Goal: Task Accomplishment & Management: Manage account settings

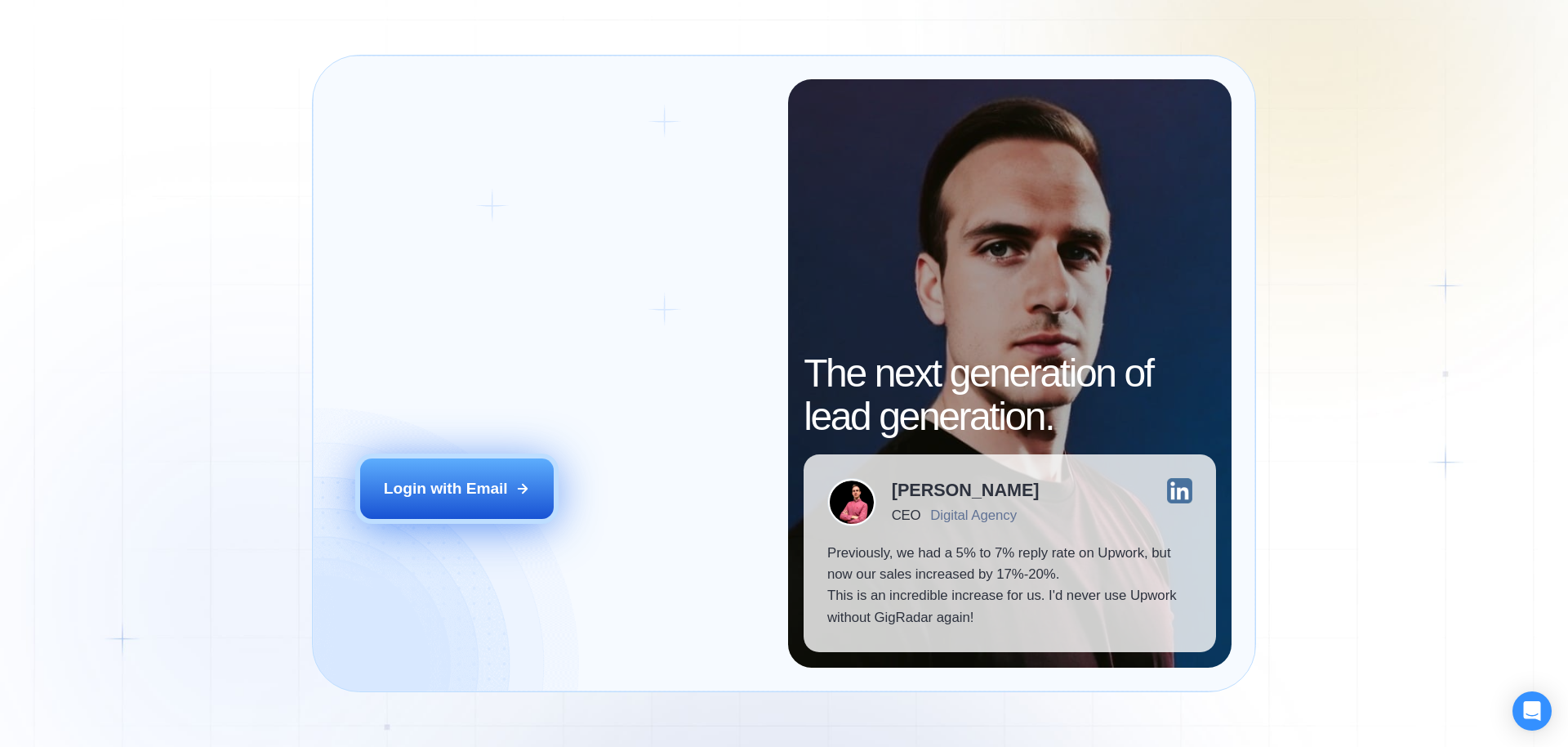
click at [459, 502] on button "Login with Email" at bounding box center [457, 488] width 194 height 61
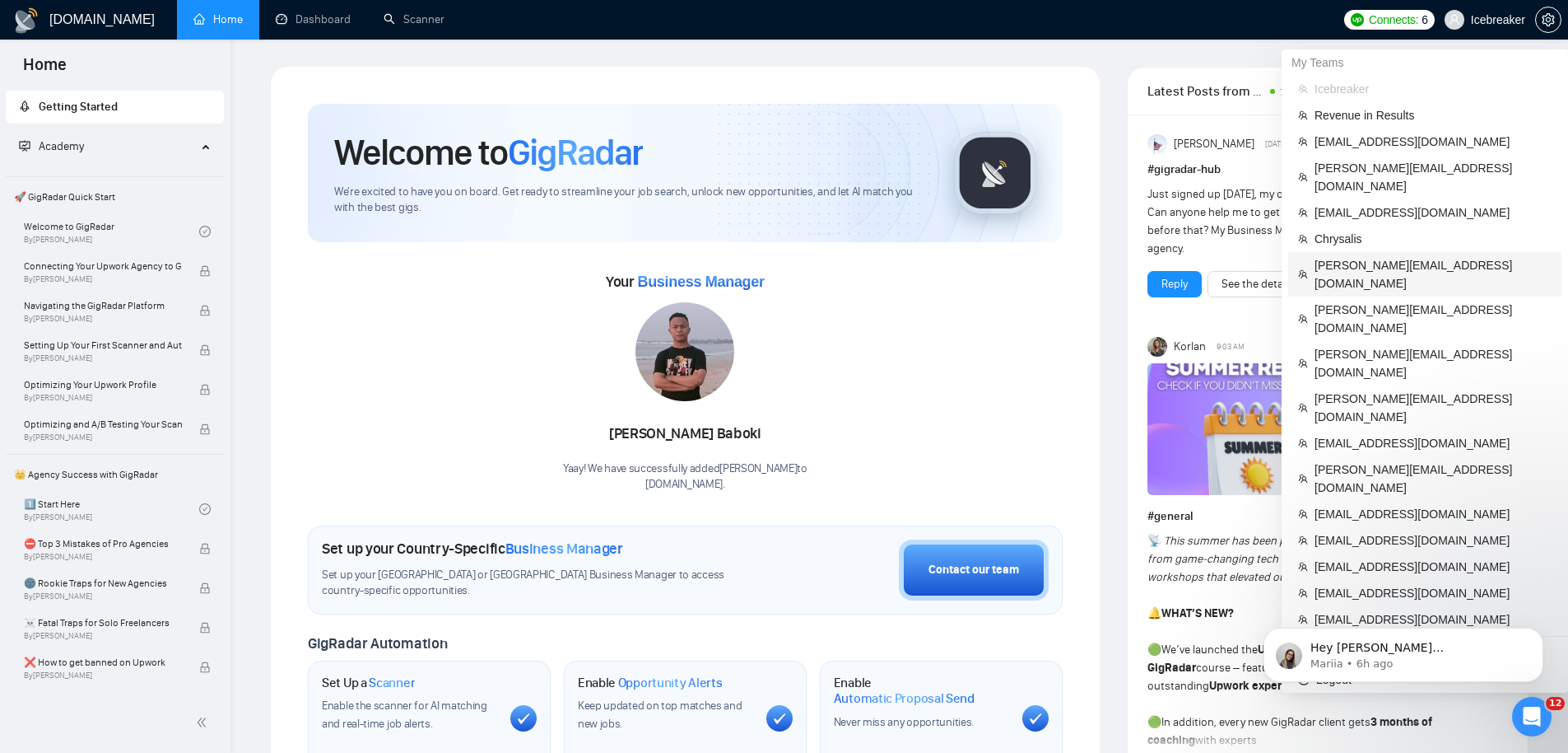
click at [1377, 256] on span "[PERSON_NAME][EMAIL_ADDRESS][DOMAIN_NAME]" at bounding box center [1432, 274] width 237 height 36
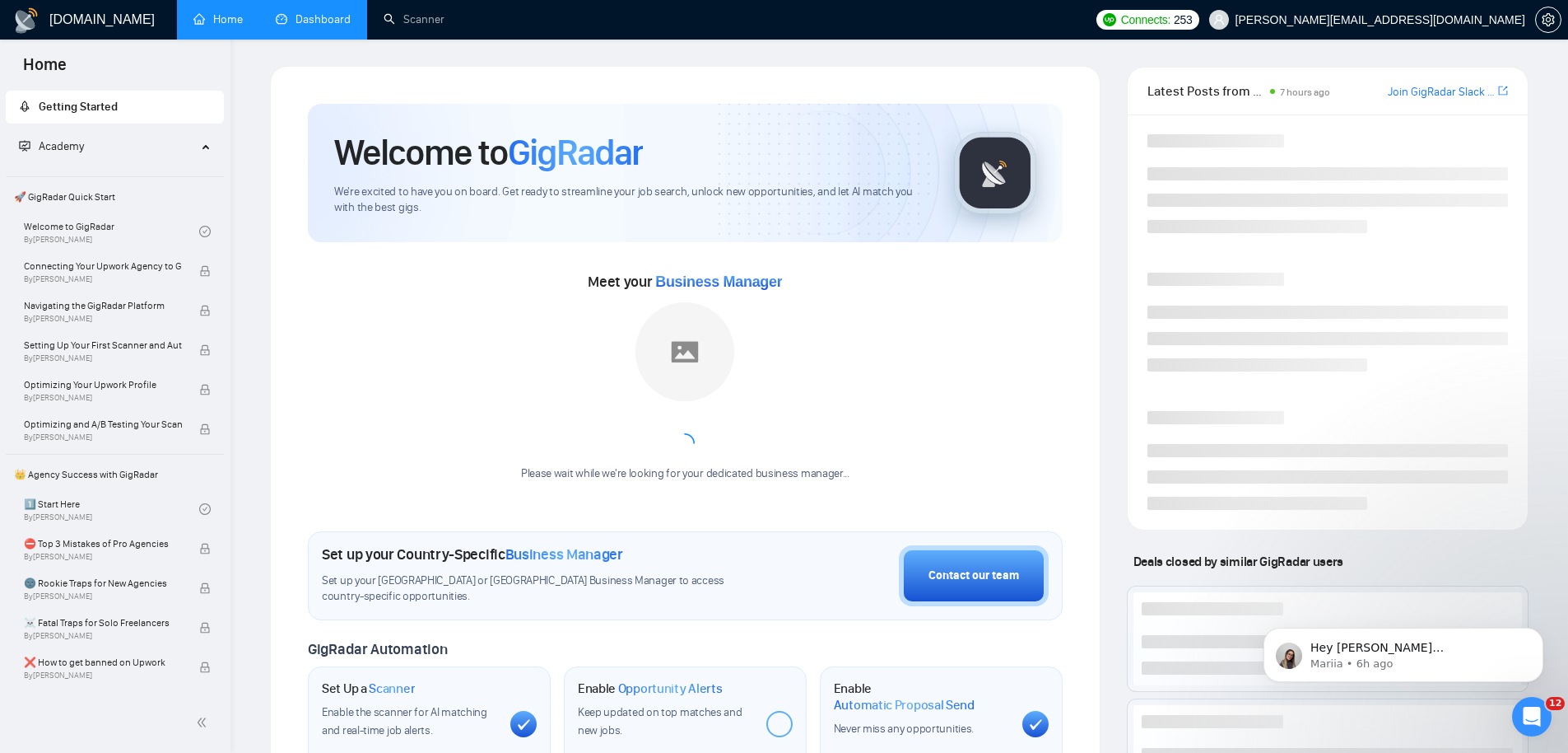
click at [291, 26] on link "Dashboard" at bounding box center [313, 20] width 75 height 14
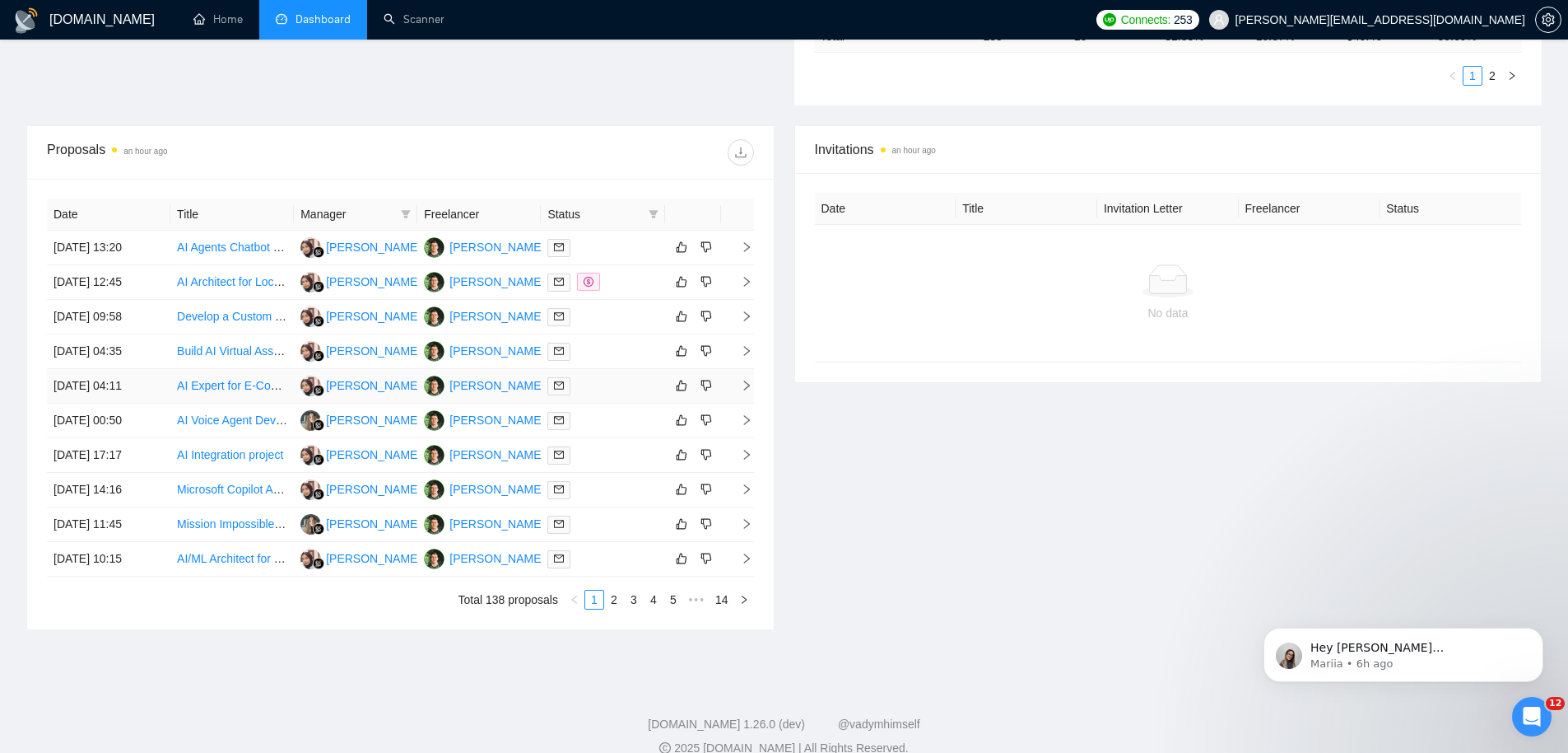
scroll to position [577, 0]
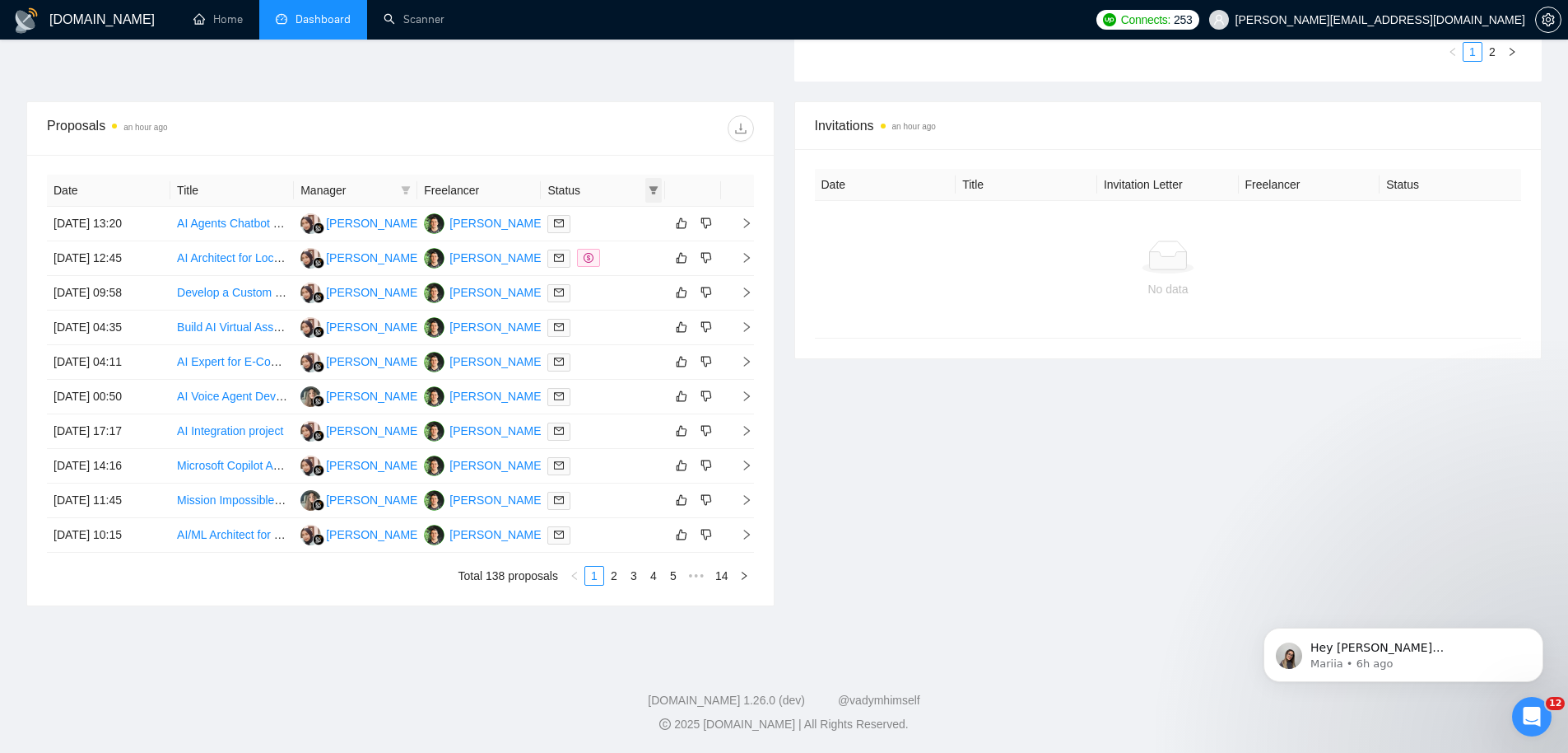
click at [652, 187] on icon "filter" at bounding box center [653, 190] width 9 height 8
drag, startPoint x: 604, startPoint y: 219, endPoint x: 606, endPoint y: 237, distance: 18.1
click at [604, 219] on span "Chat" at bounding box center [600, 221] width 31 height 13
checkbox input "true"
click at [641, 283] on span "OK" at bounding box center [639, 280] width 17 height 18
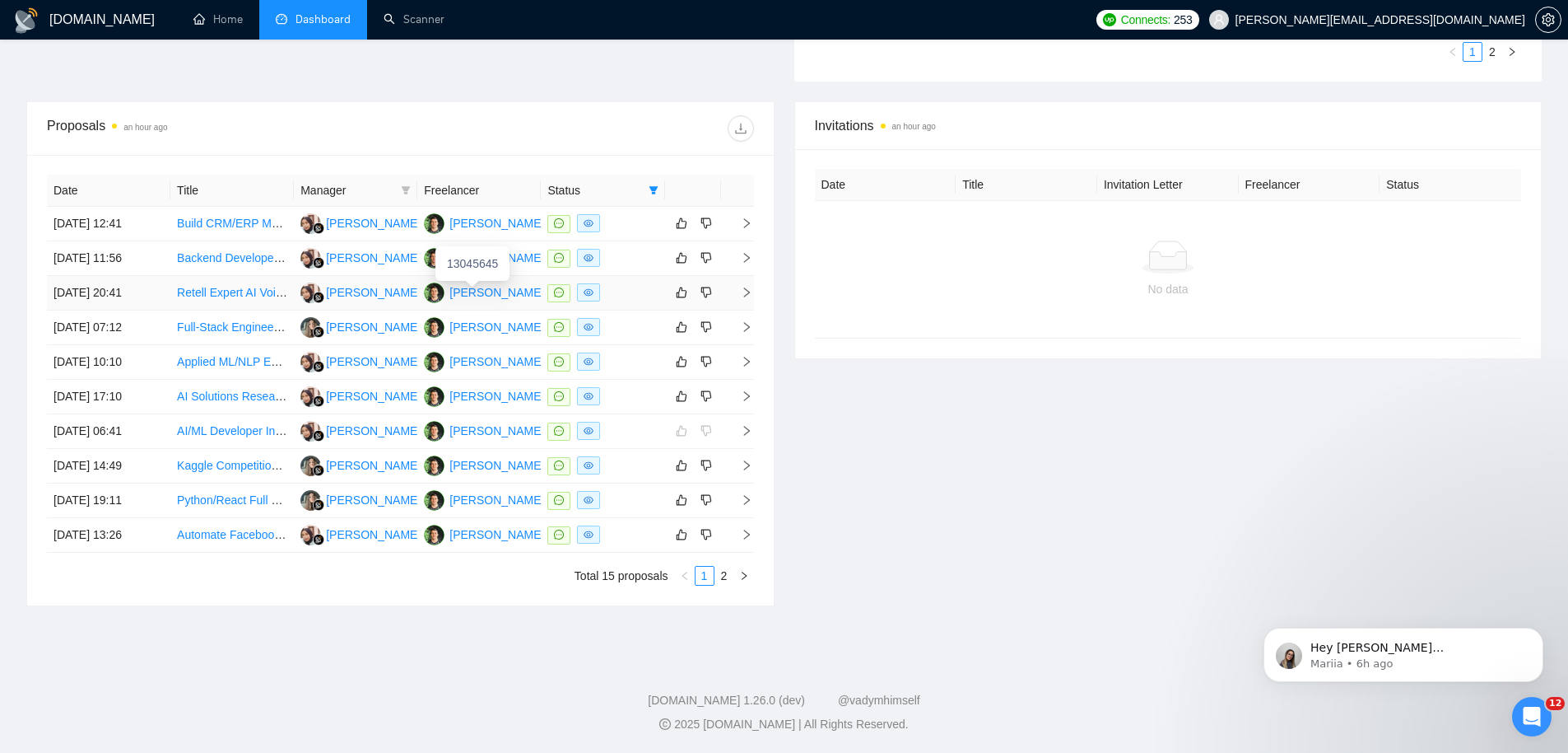
click at [465, 294] on div "[PERSON_NAME]" at bounding box center [496, 292] width 95 height 18
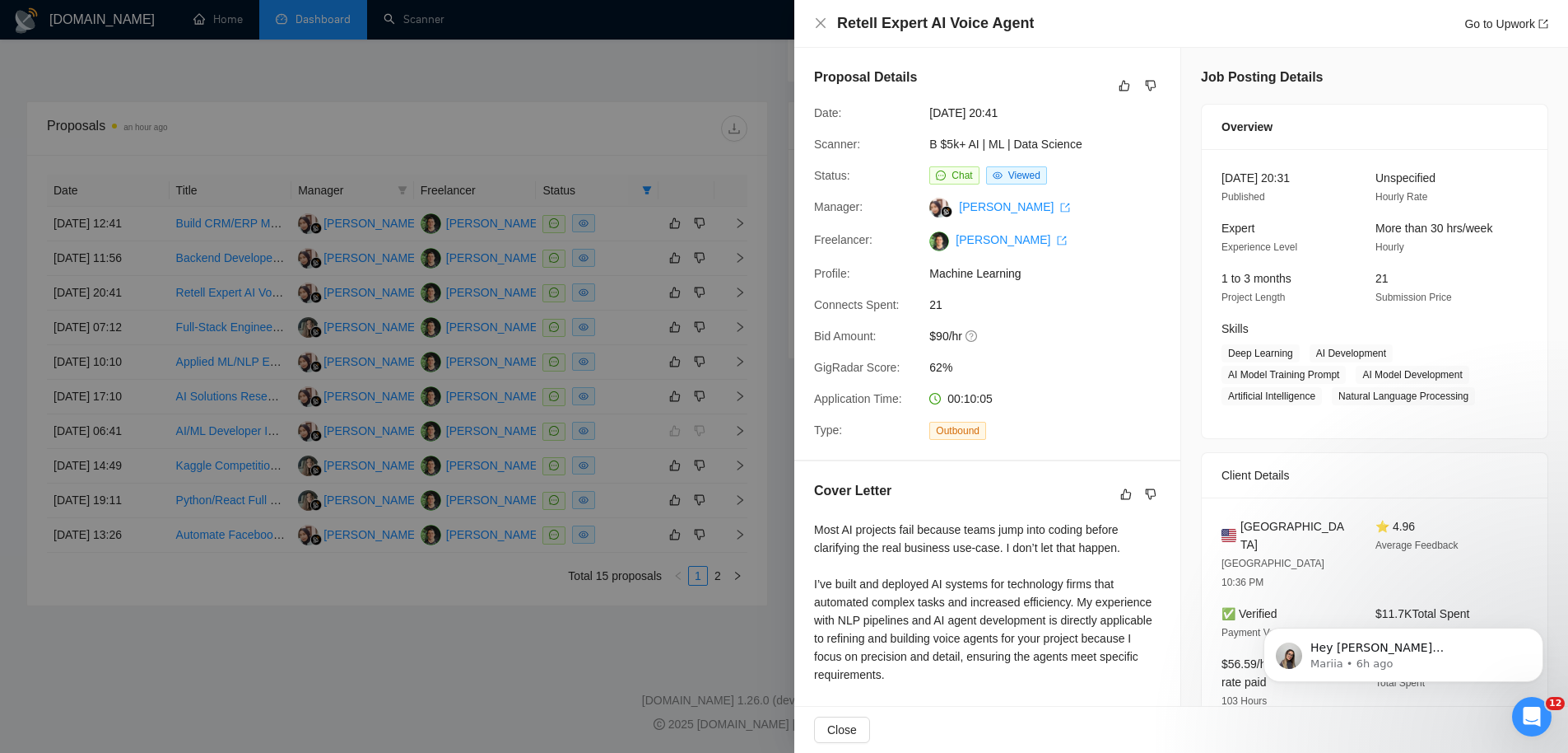
drag, startPoint x: 613, startPoint y: 185, endPoint x: 644, endPoint y: 178, distance: 31.8
click at [623, 188] on div at bounding box center [784, 376] width 1568 height 753
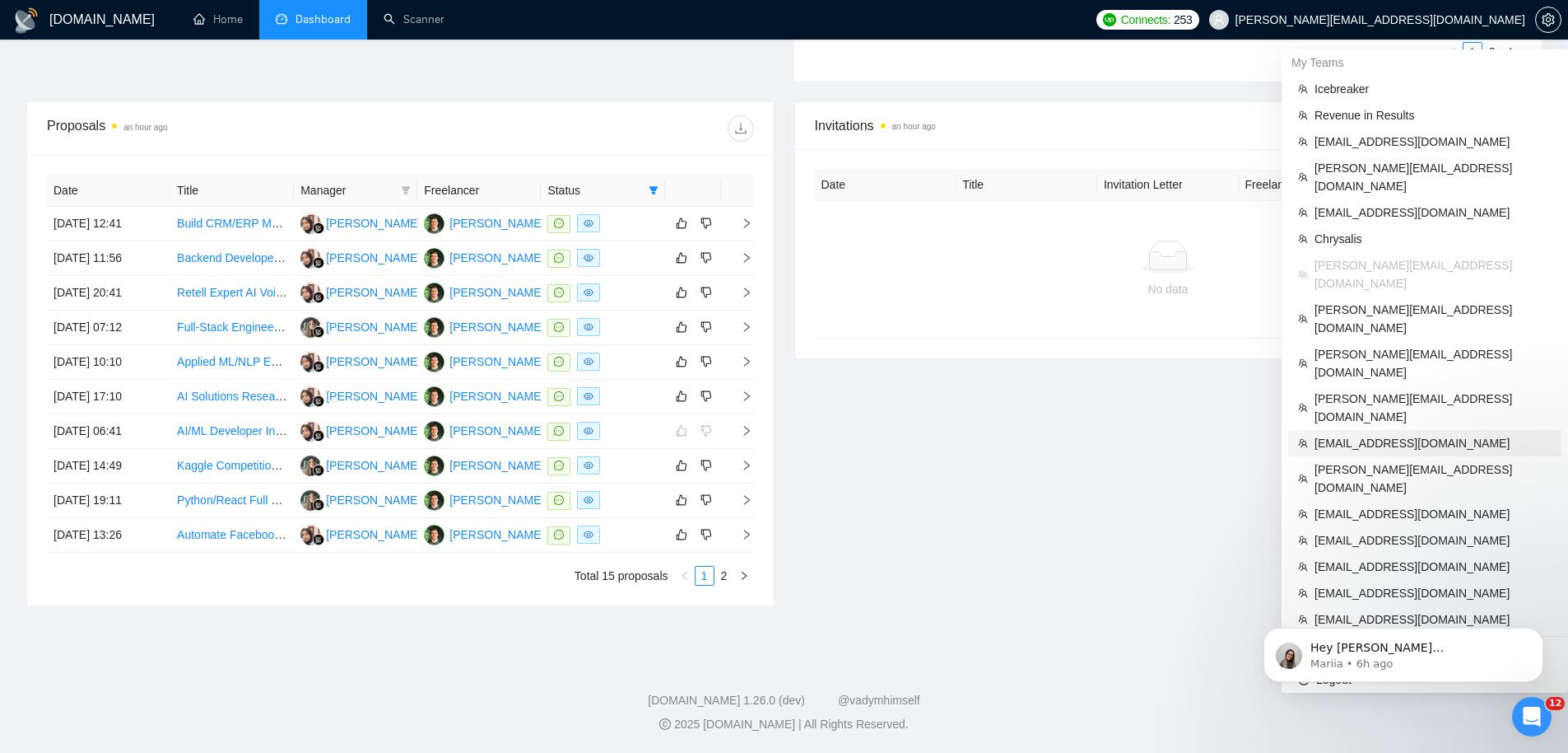
click at [1385, 434] on span "[EMAIL_ADDRESS][DOMAIN_NAME]" at bounding box center [1432, 443] width 237 height 18
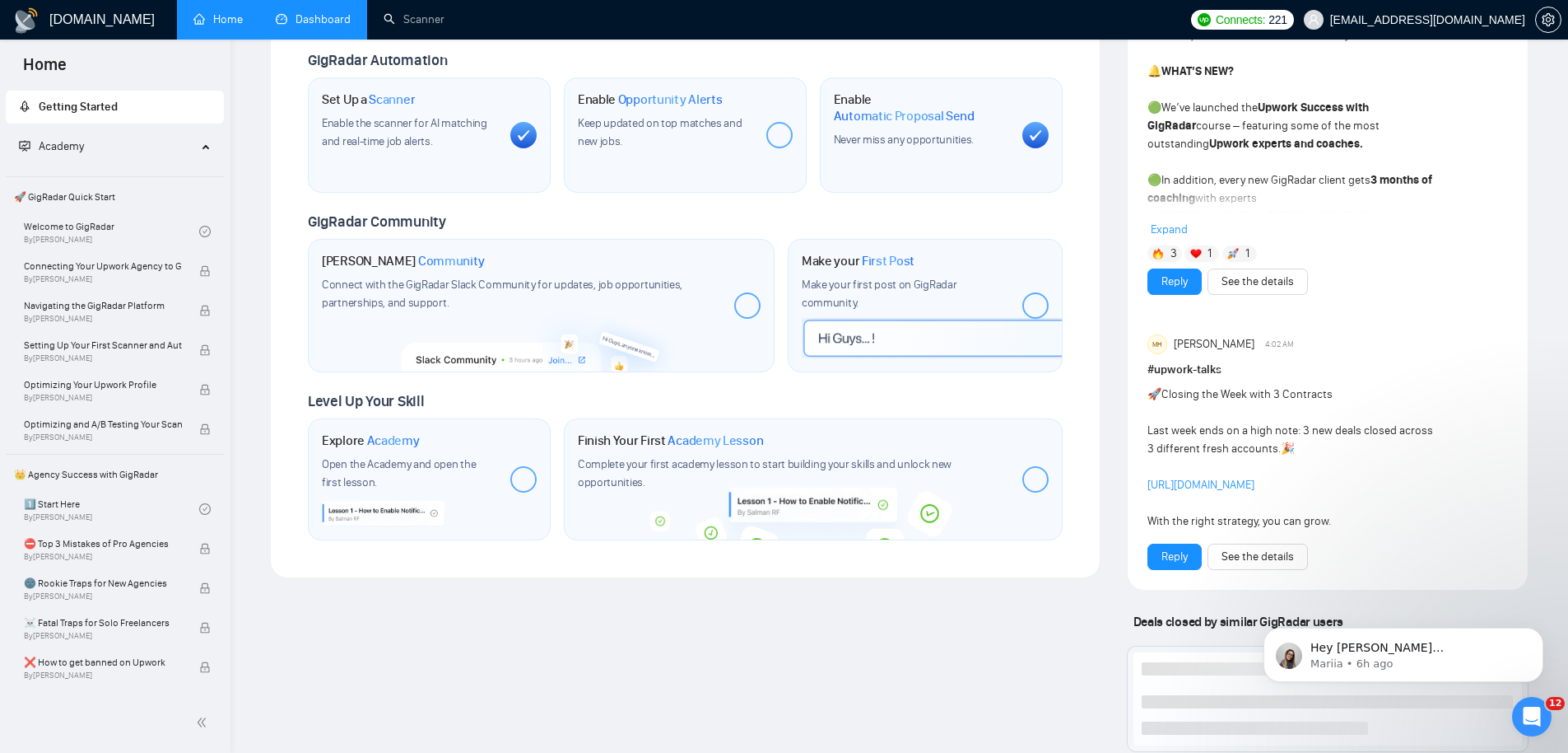
click at [311, 27] on link "Dashboard" at bounding box center [313, 20] width 75 height 14
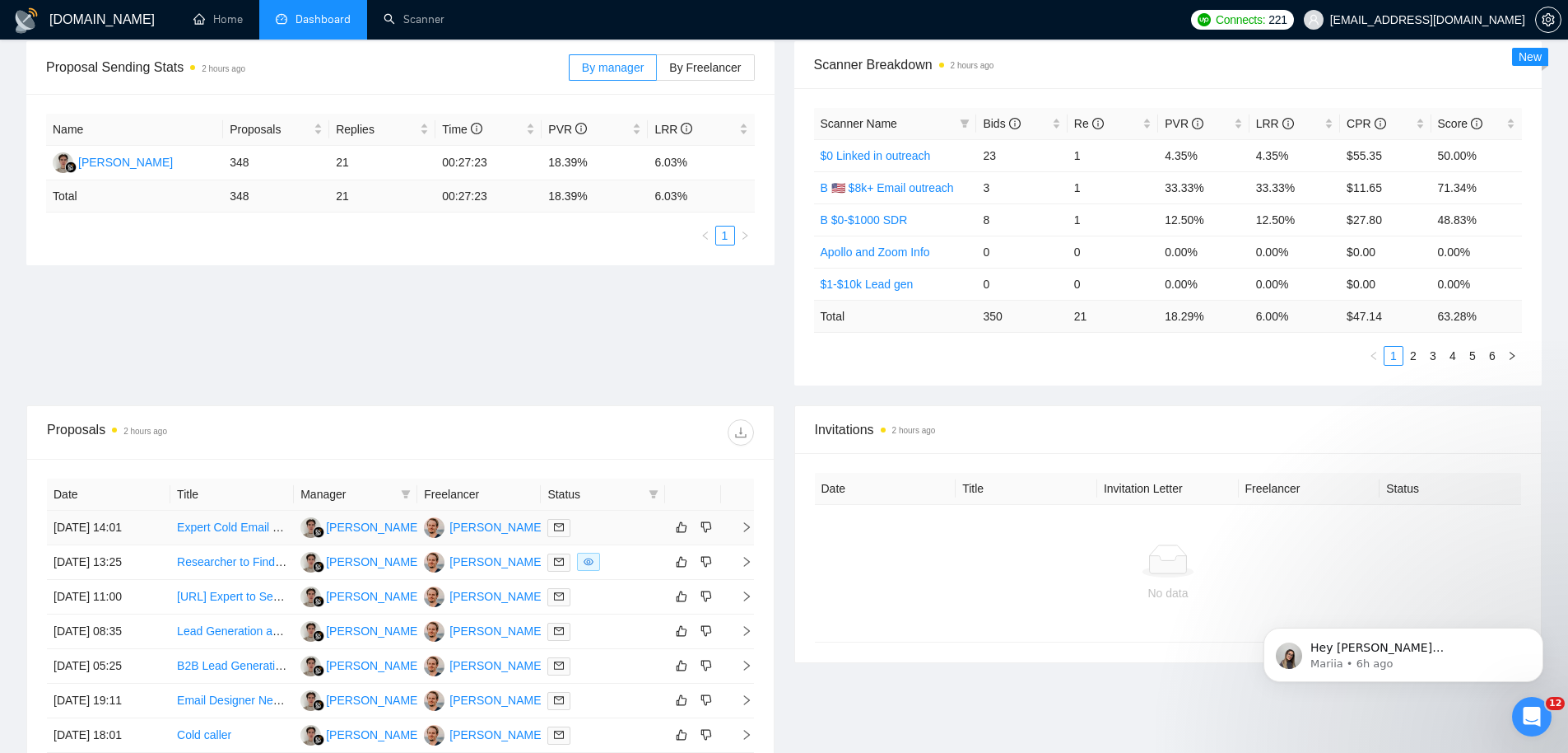
scroll to position [273, 0]
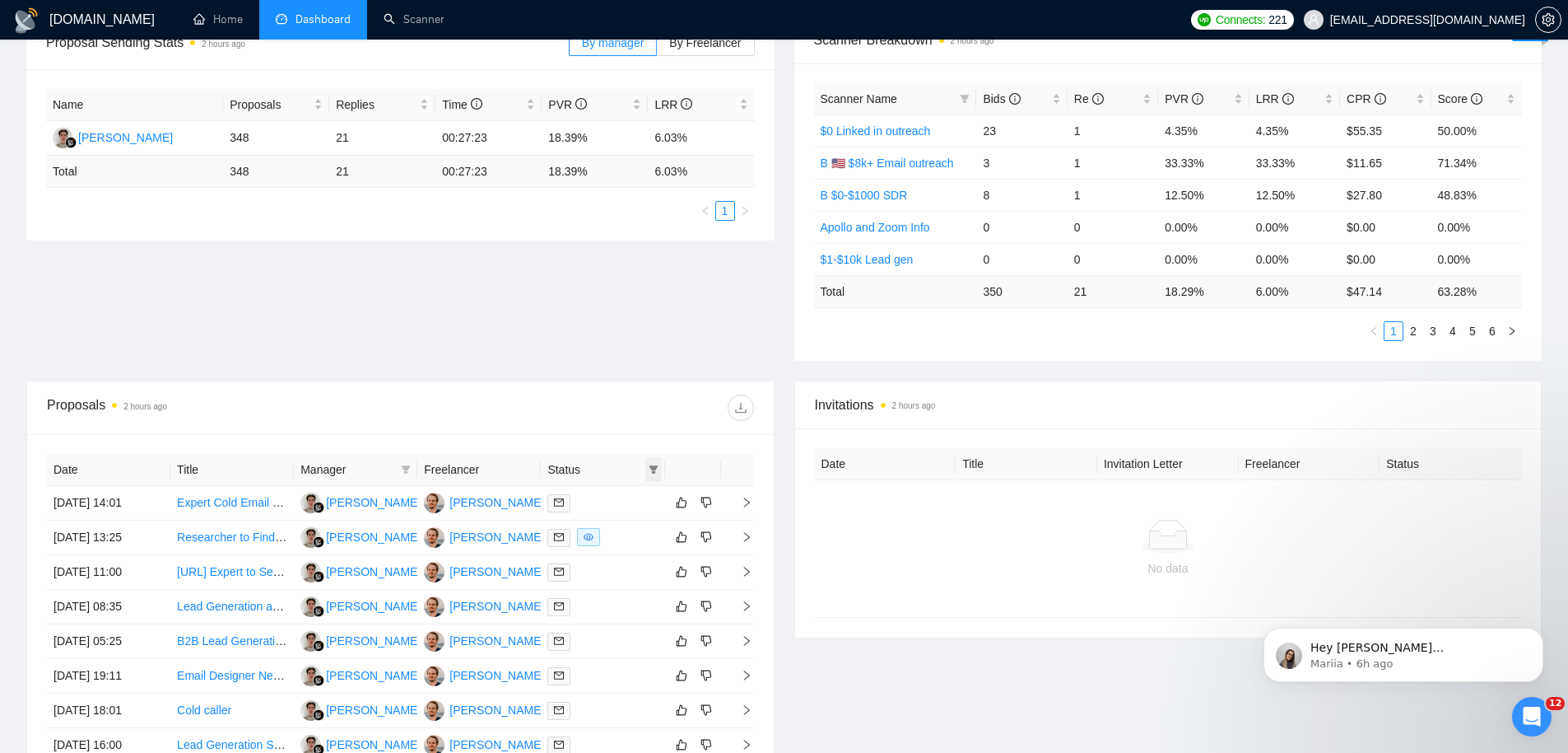
click at [654, 468] on icon "filter" at bounding box center [653, 469] width 9 height 8
click at [602, 532] on span "Sent" at bounding box center [600, 527] width 30 height 13
checkbox input "true"
click at [627, 558] on button "OK" at bounding box center [639, 560] width 29 height 20
click at [654, 467] on icon "filter" at bounding box center [653, 469] width 9 height 8
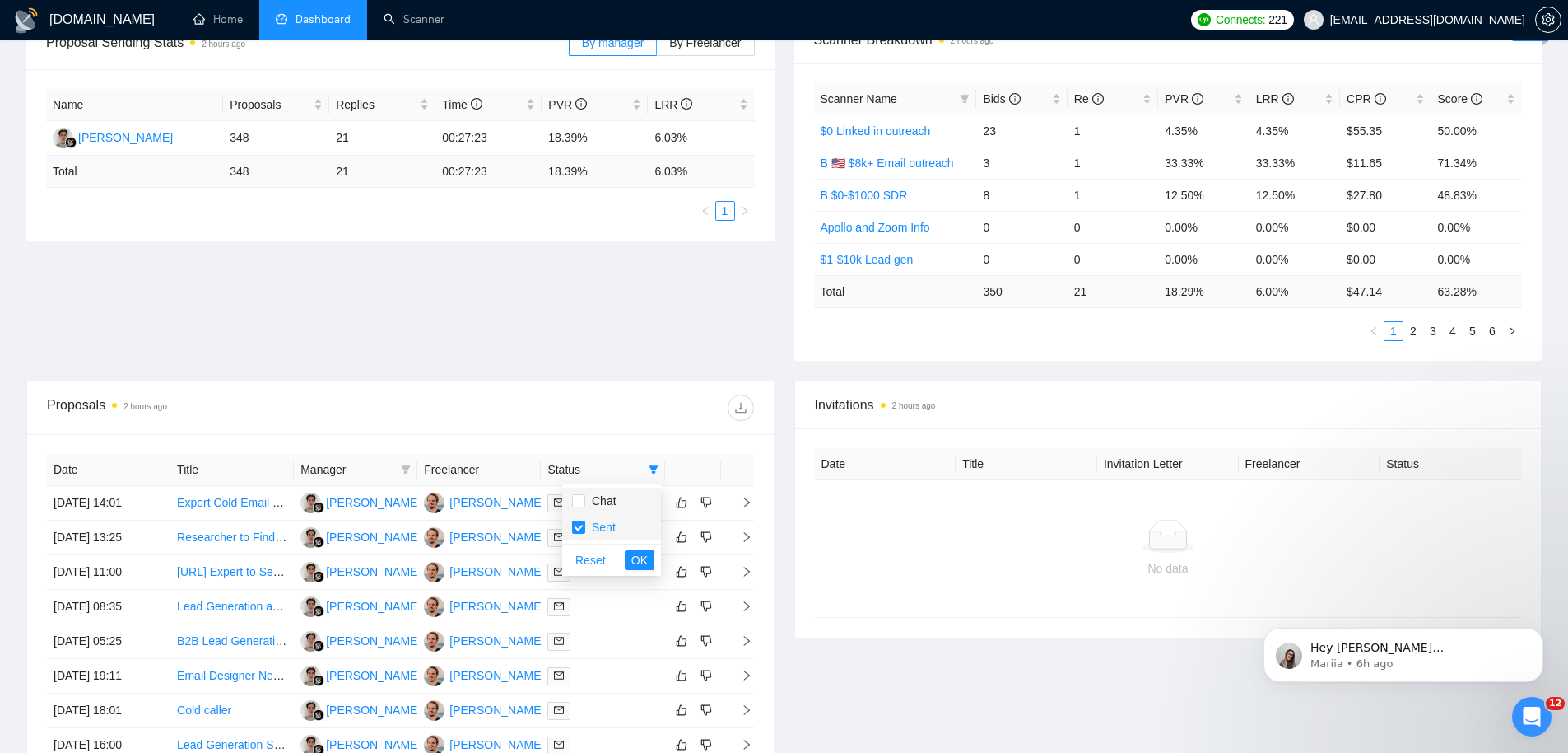
click at [600, 501] on span "Chat" at bounding box center [600, 500] width 31 height 13
checkbox input "true"
click at [595, 523] on span "Sent" at bounding box center [600, 527] width 30 height 13
checkbox input "false"
click at [637, 557] on span "OK" at bounding box center [639, 560] width 17 height 18
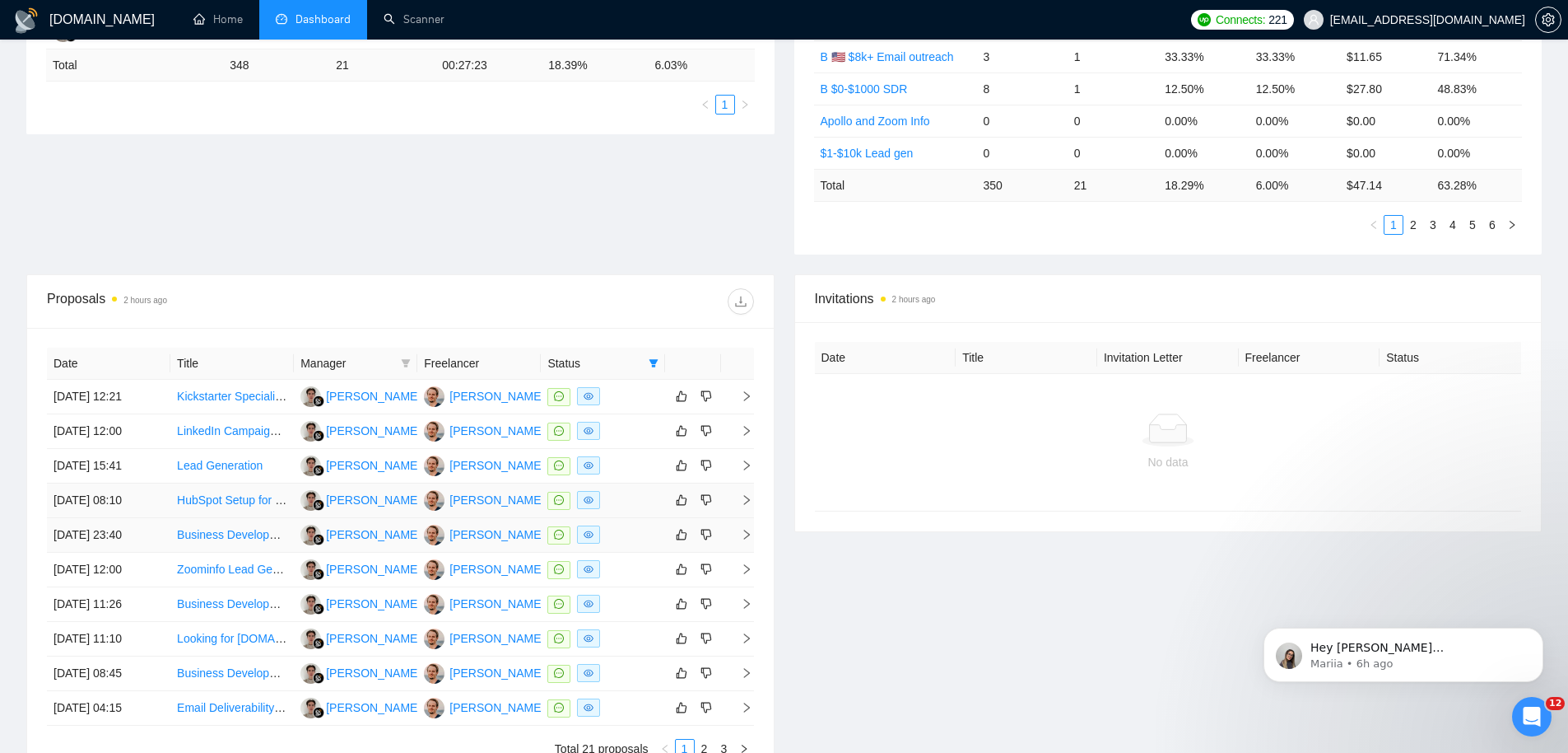
scroll to position [464, 0]
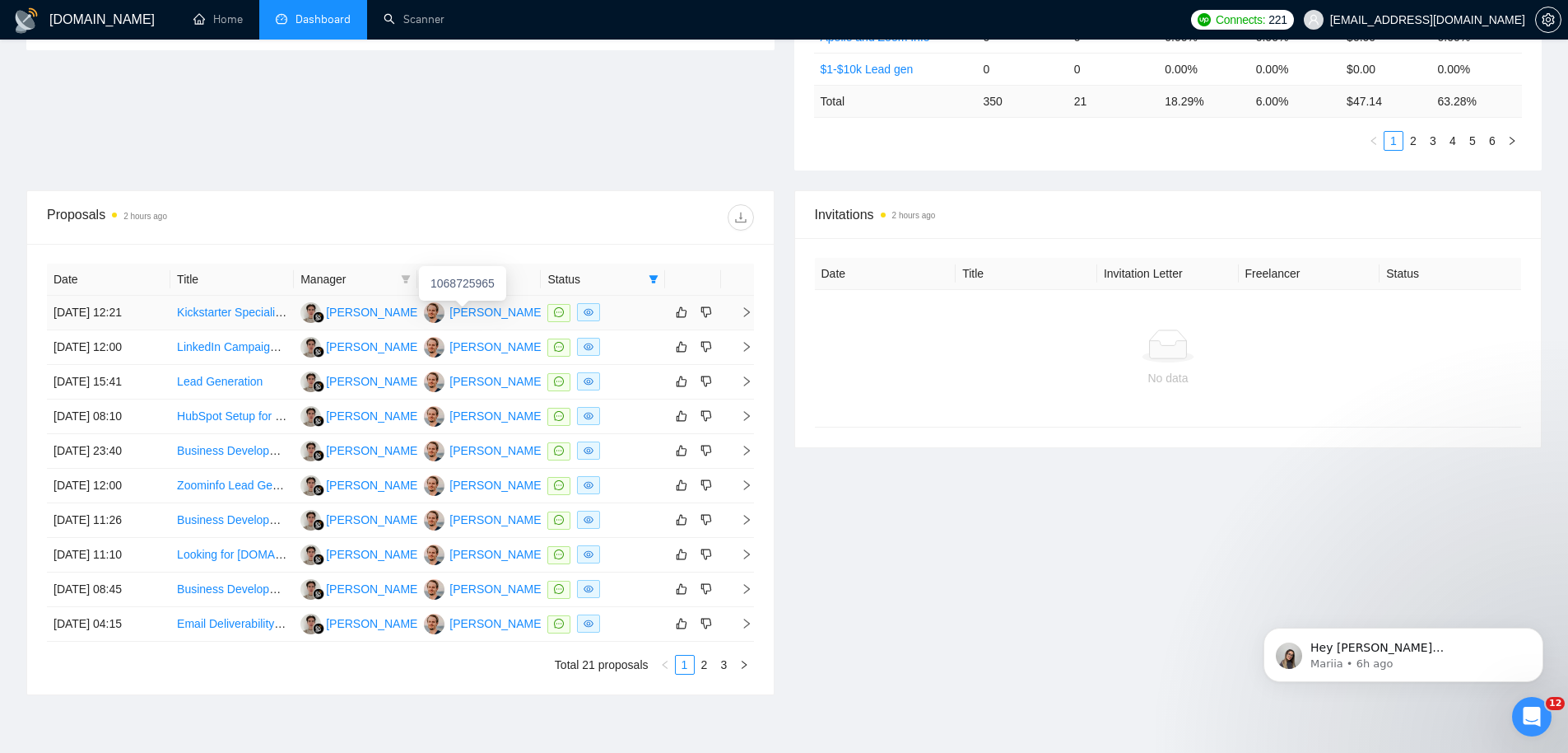
click at [465, 313] on div "[PERSON_NAME]" at bounding box center [496, 312] width 95 height 18
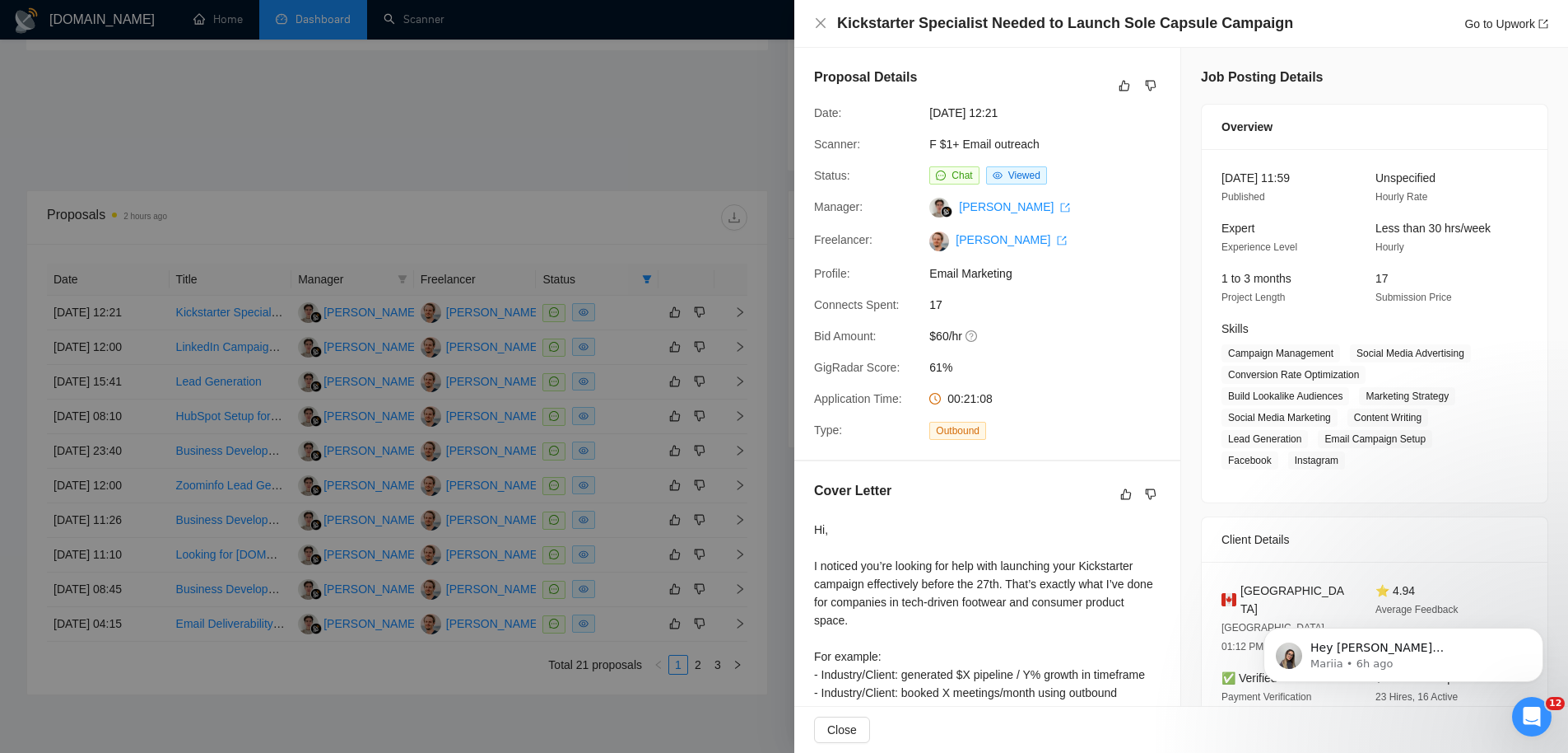
click at [367, 409] on div at bounding box center [784, 376] width 1568 height 753
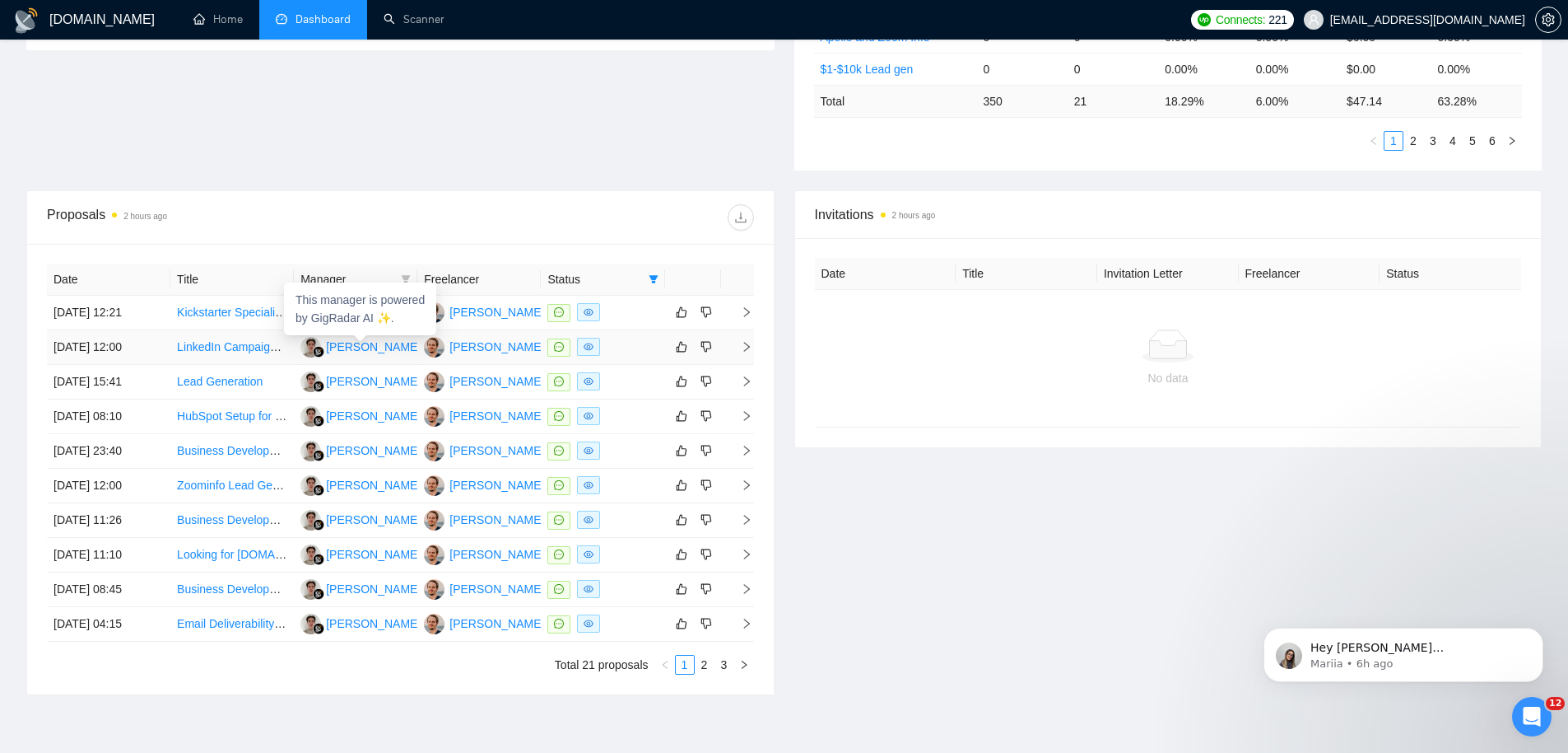
click at [288, 327] on div "This manager is powered by GigRadar AI ✨." at bounding box center [360, 309] width 152 height 52
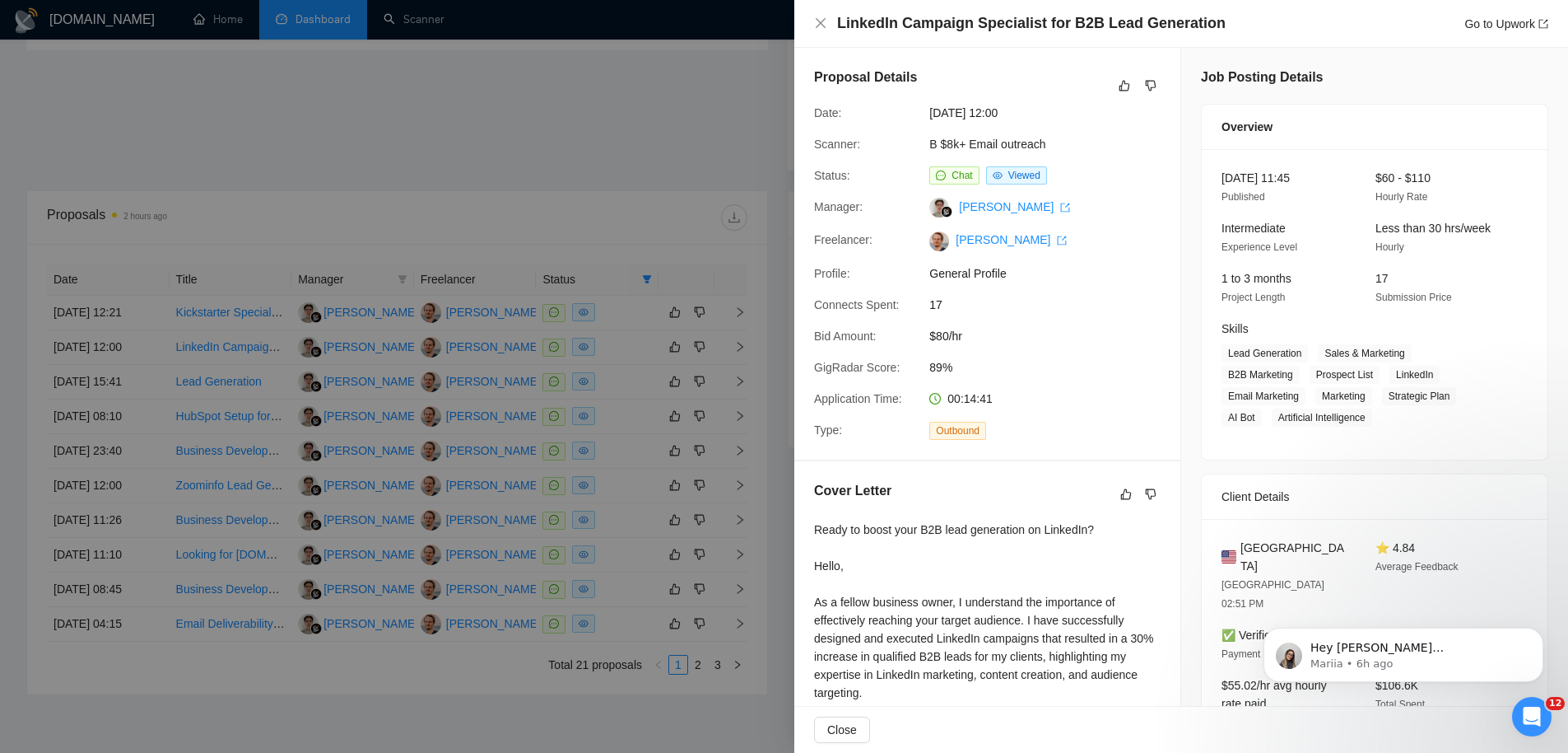
click at [362, 168] on div at bounding box center [784, 376] width 1568 height 753
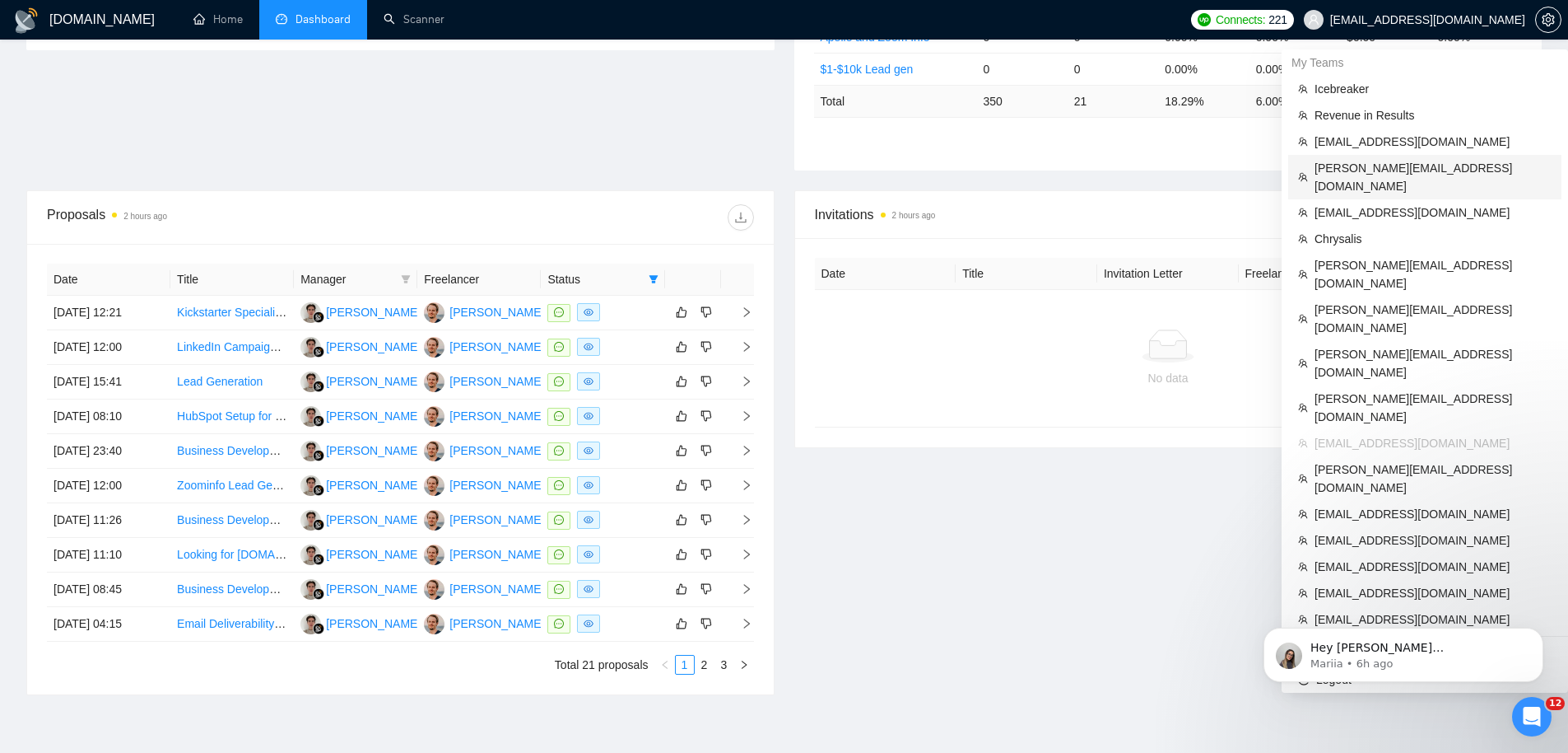
click at [1424, 163] on span "[PERSON_NAME][EMAIL_ADDRESS][DOMAIN_NAME]" at bounding box center [1432, 176] width 237 height 36
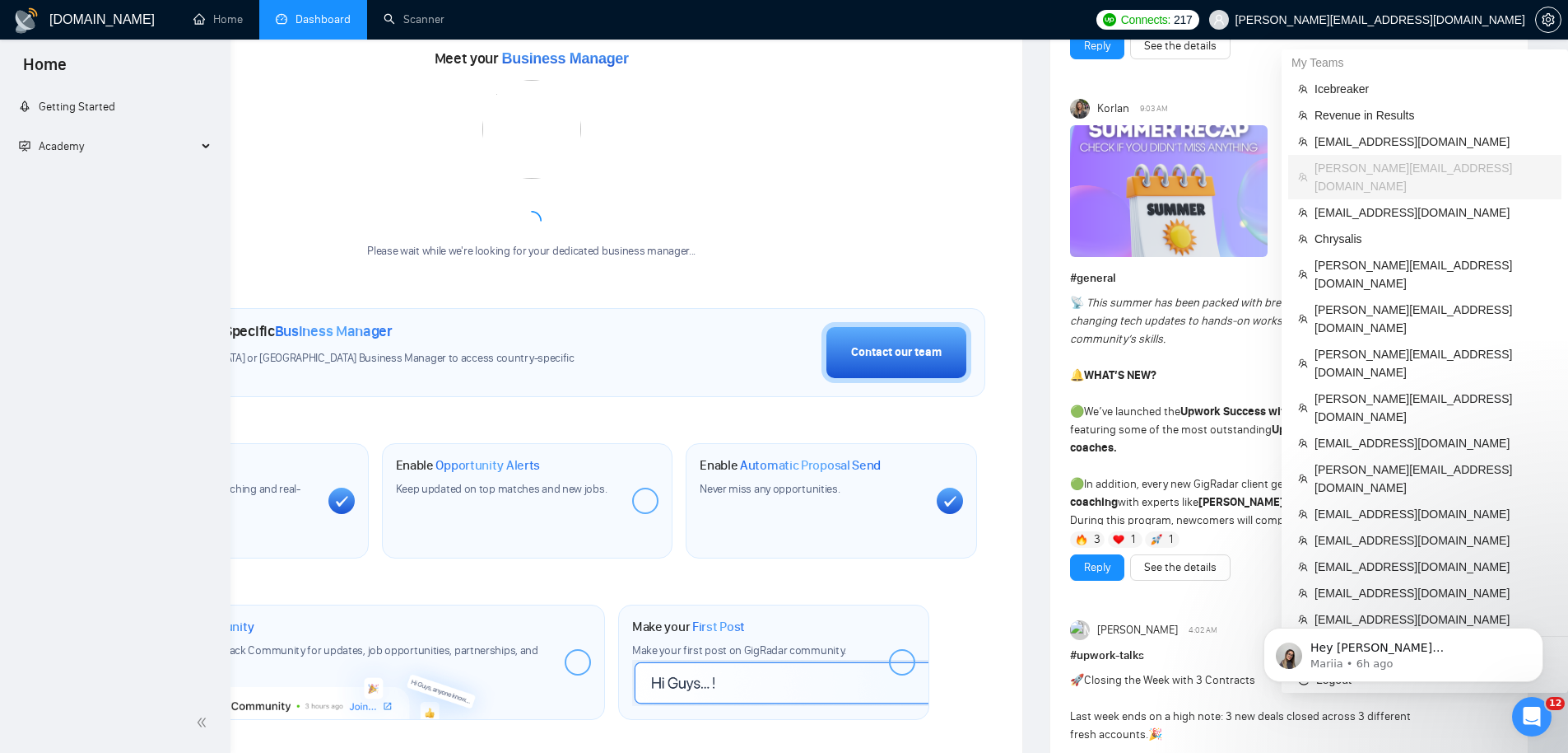
scroll to position [542, 0]
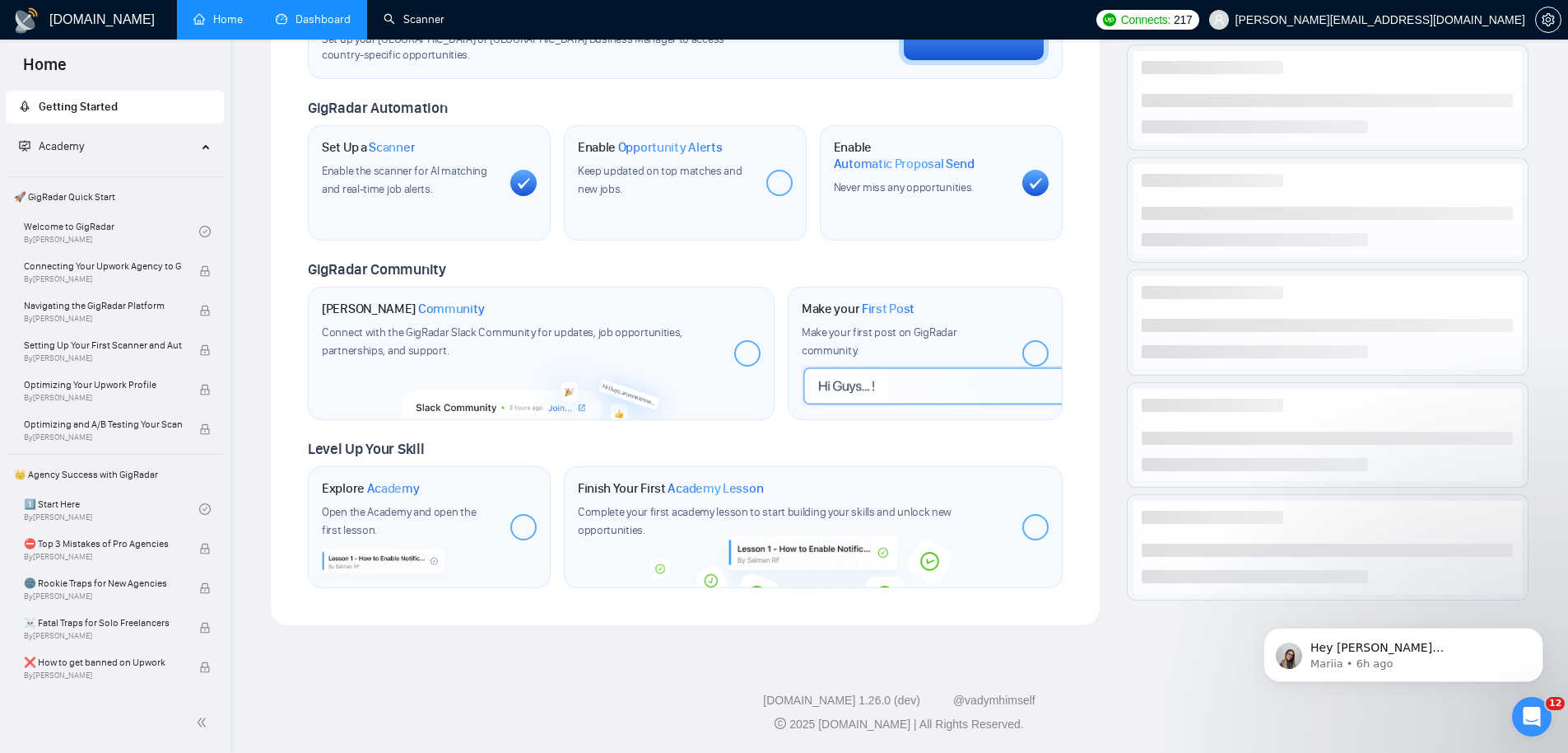
click at [320, 19] on link "Dashboard" at bounding box center [313, 20] width 75 height 14
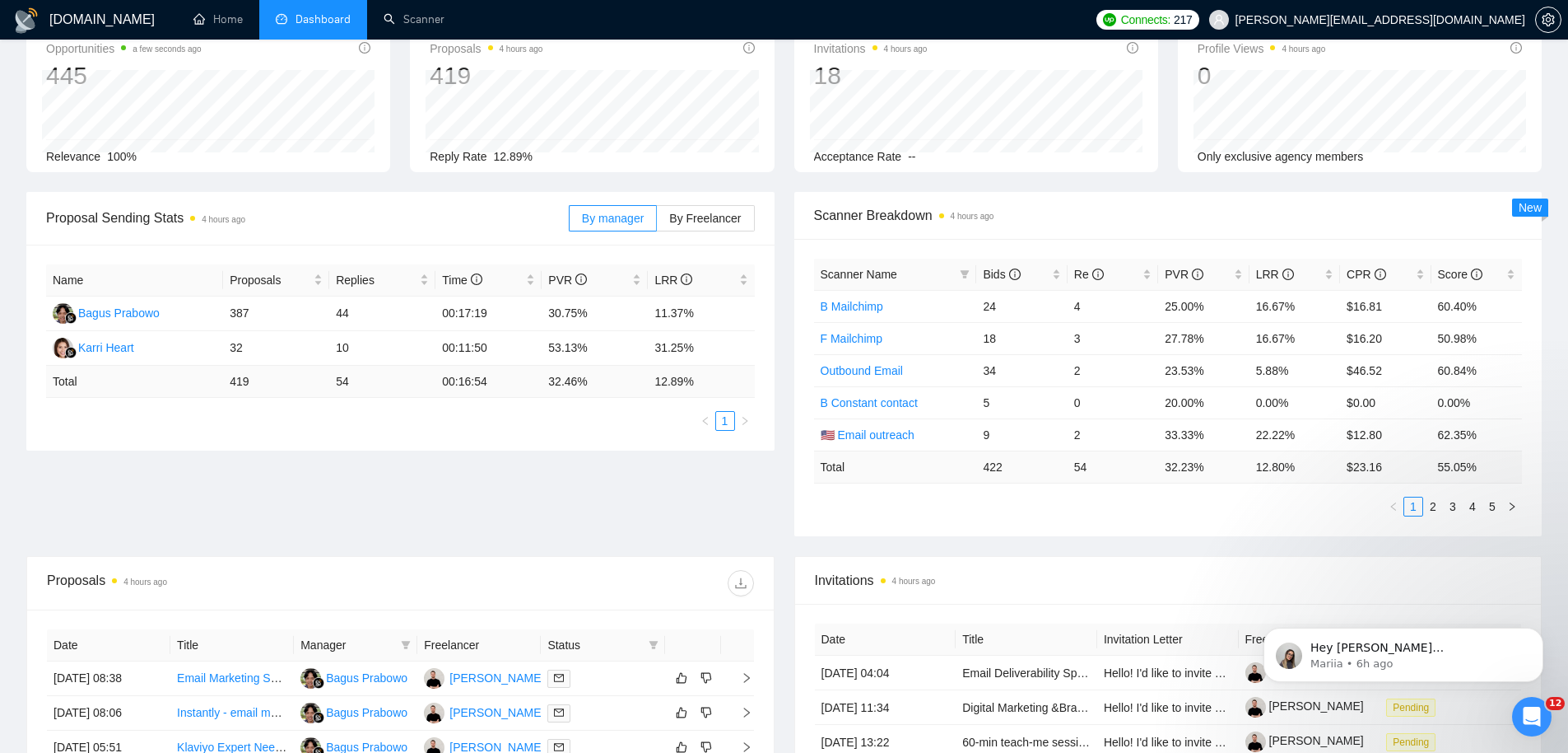
scroll to position [110, 0]
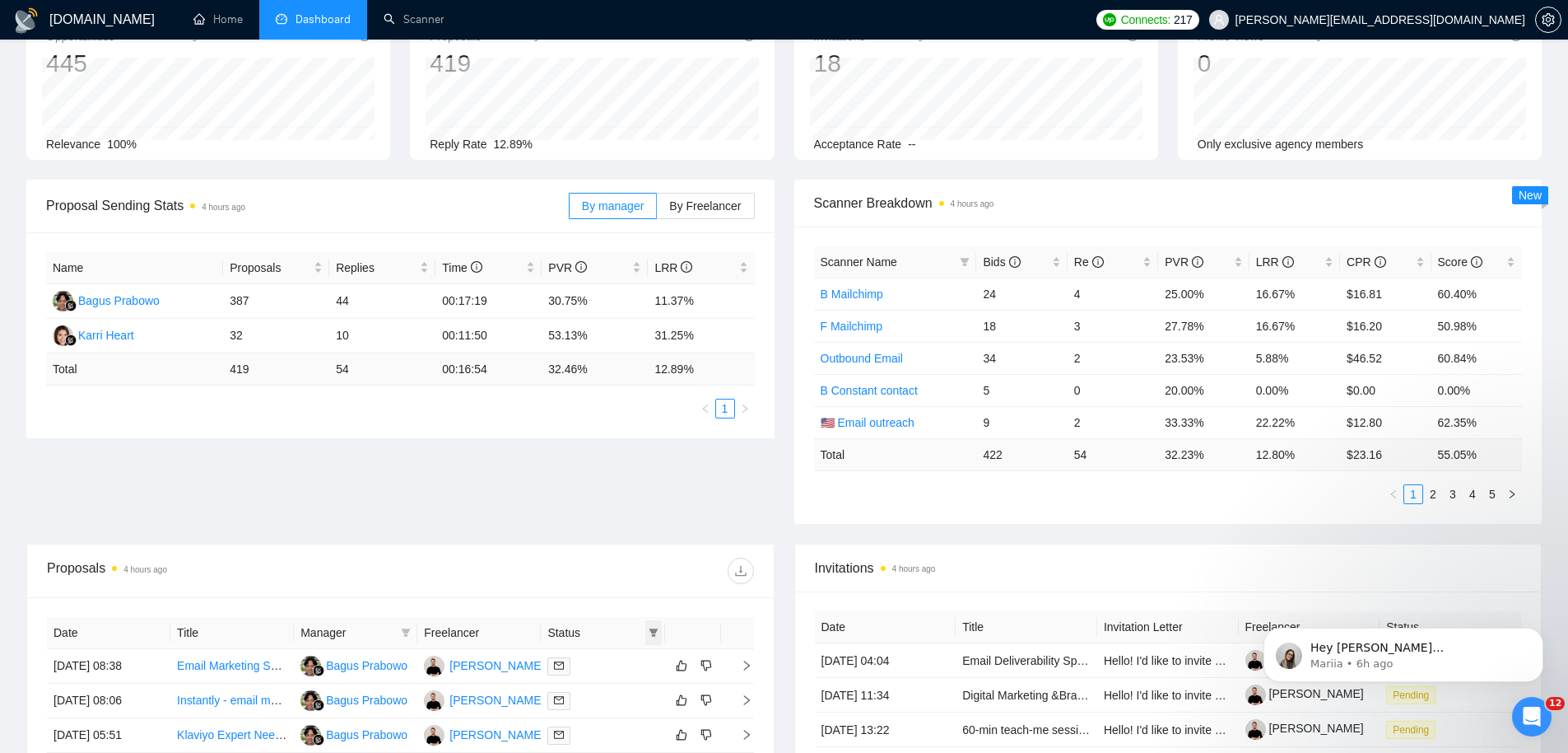
click at [657, 633] on icon "filter" at bounding box center [653, 632] width 10 height 10
click at [610, 665] on span "Chat" at bounding box center [600, 663] width 31 height 13
checkbox input "true"
click at [642, 722] on span "OK" at bounding box center [639, 723] width 17 height 18
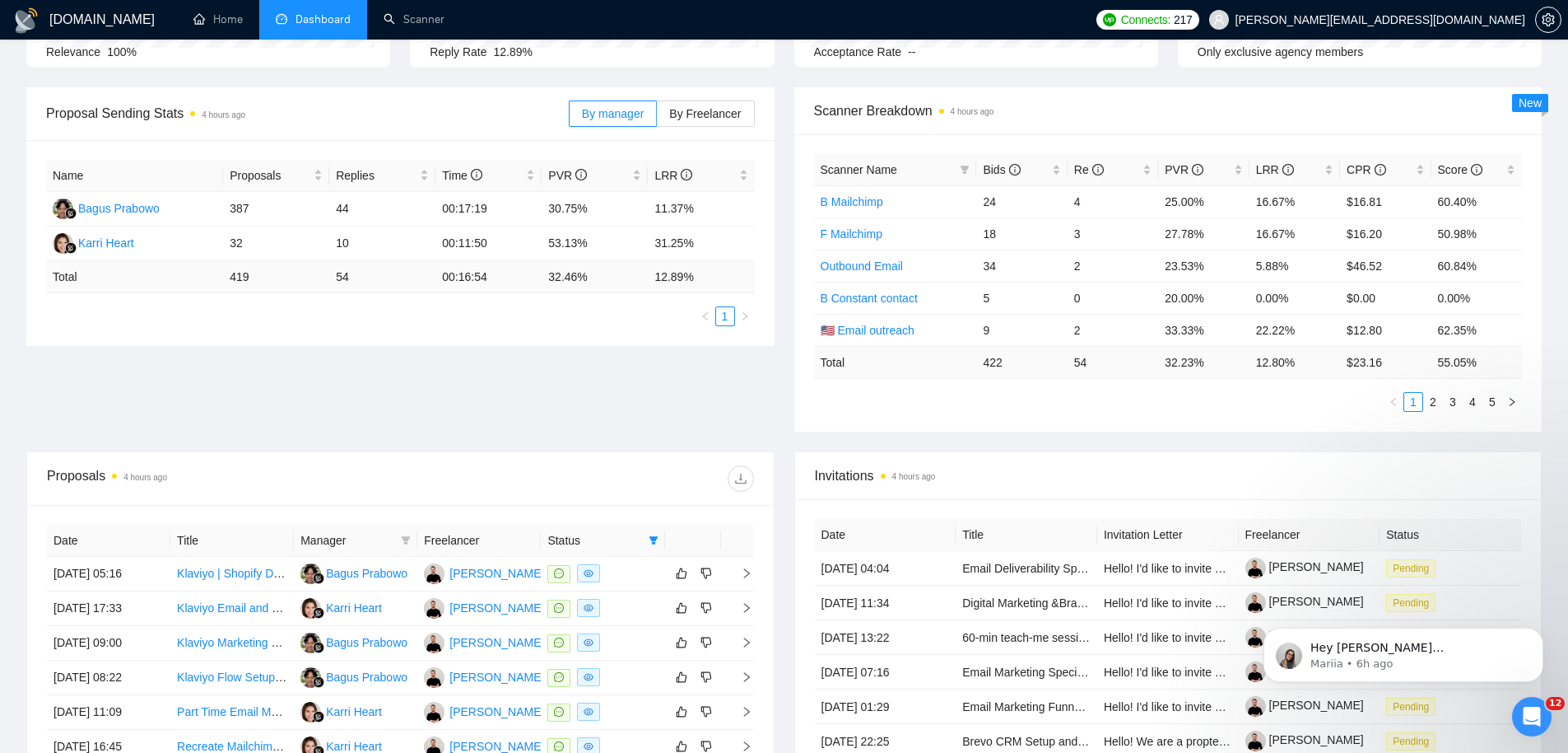
scroll to position [312, 0]
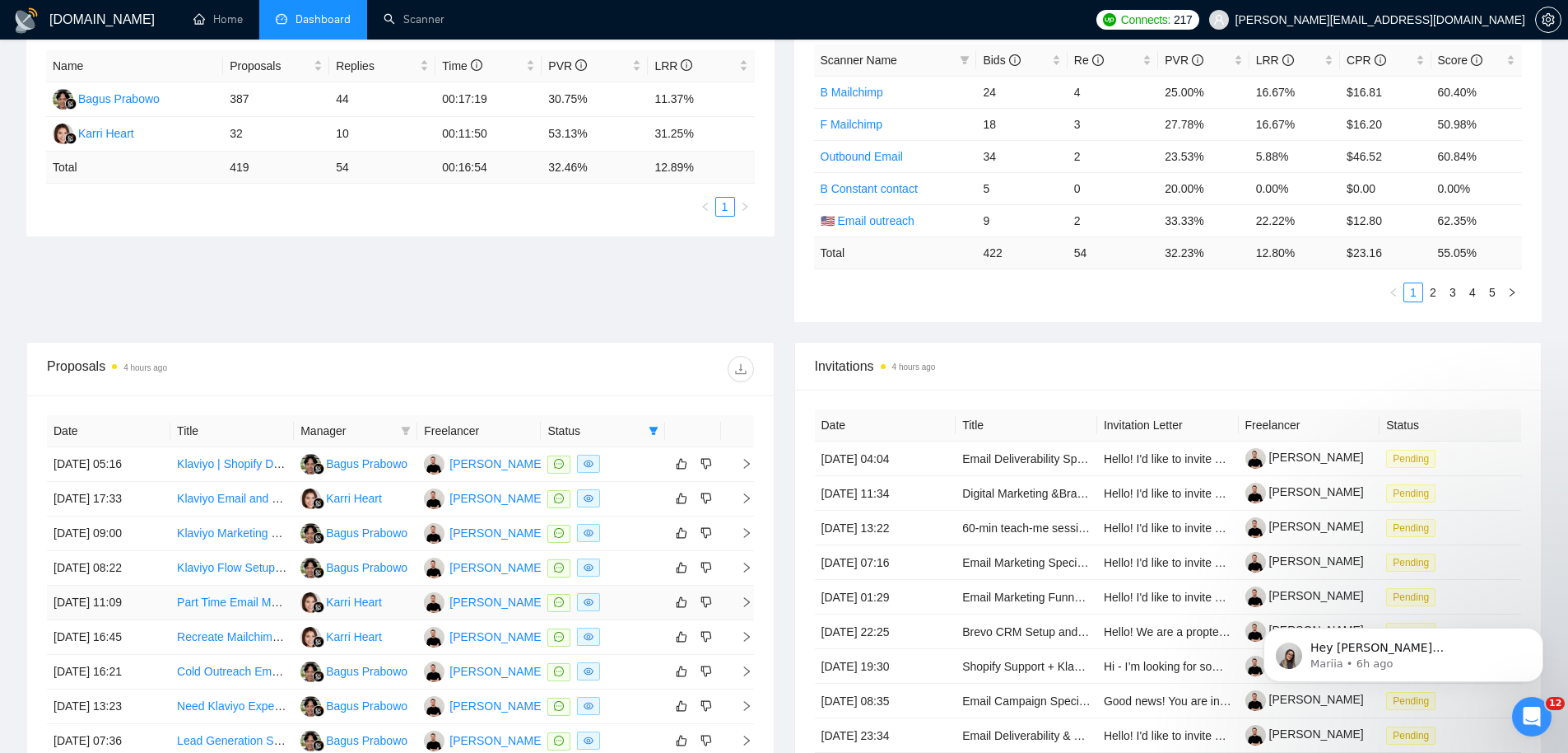
click at [133, 609] on td "[DATE] 11:09" at bounding box center [108, 602] width 123 height 35
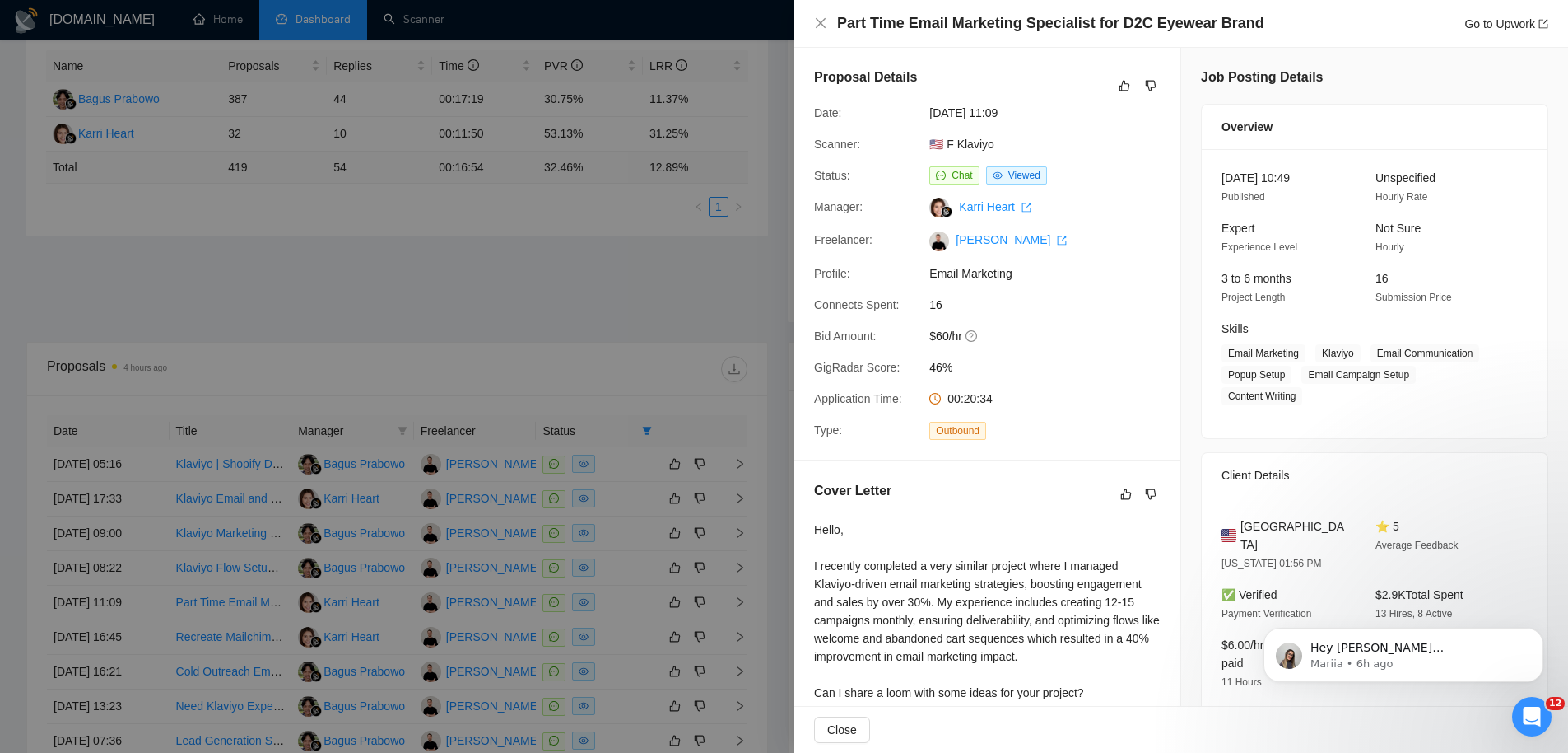
click at [316, 288] on div at bounding box center [784, 376] width 1568 height 753
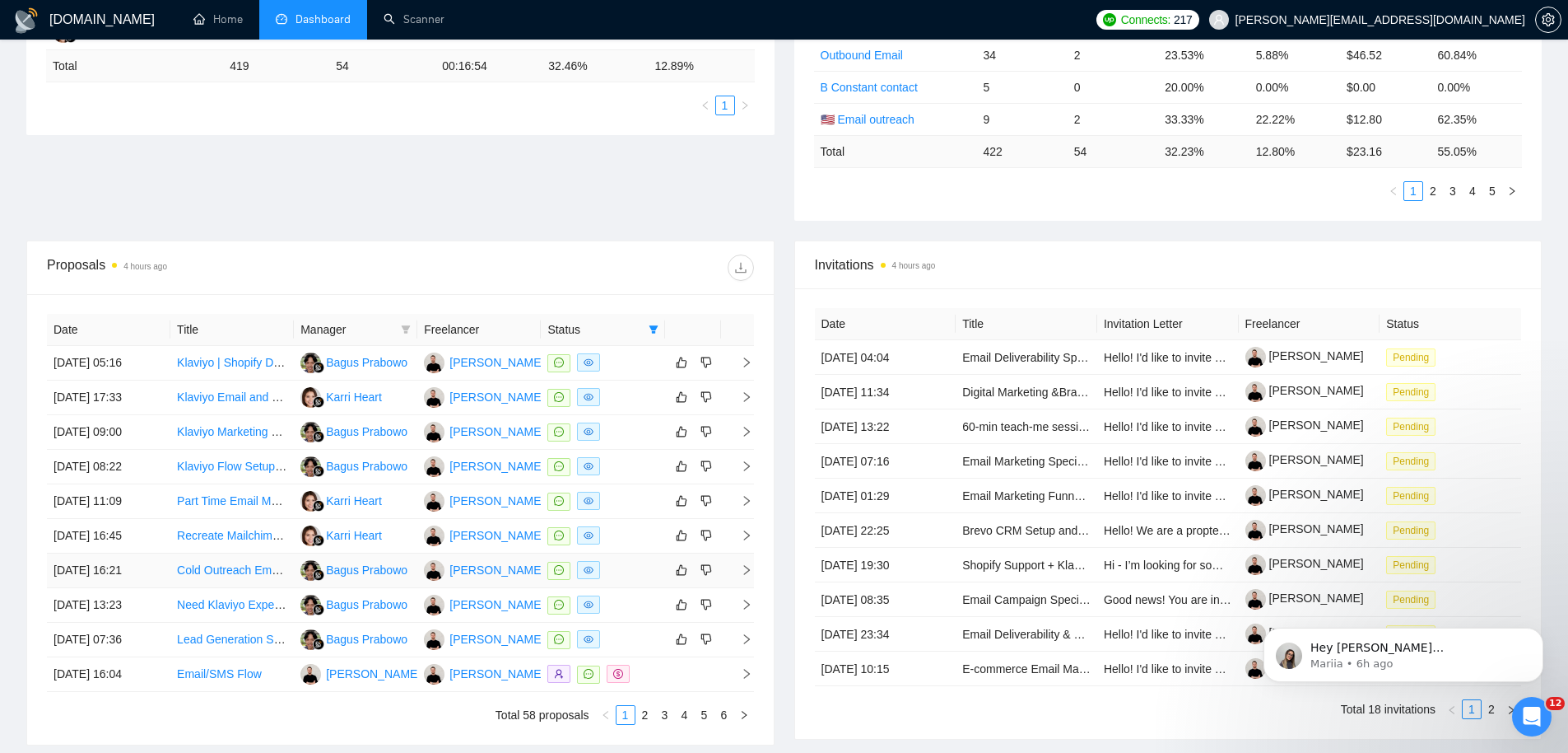
scroll to position [505, 0]
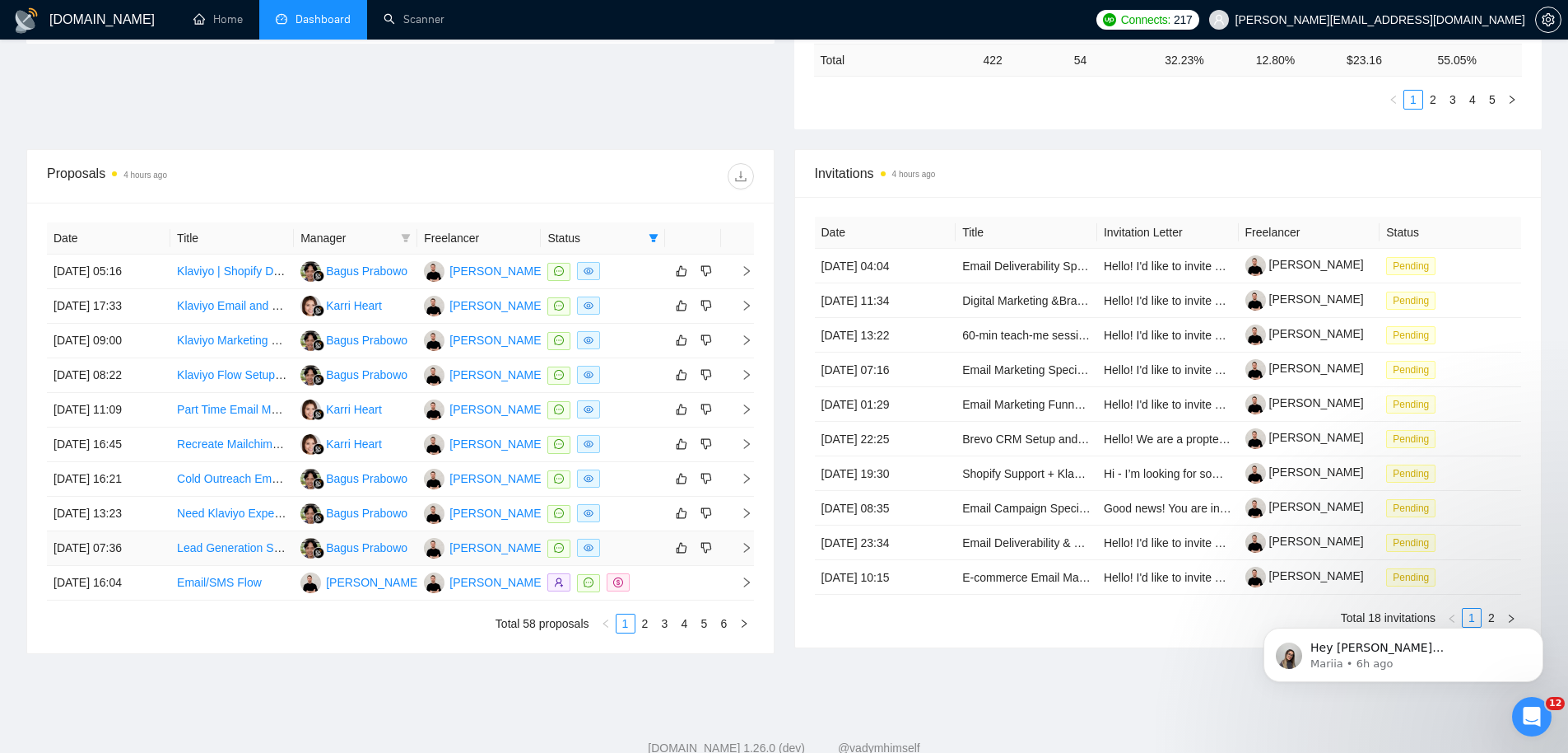
click at [103, 556] on td "[DATE] 07:36" at bounding box center [108, 548] width 123 height 35
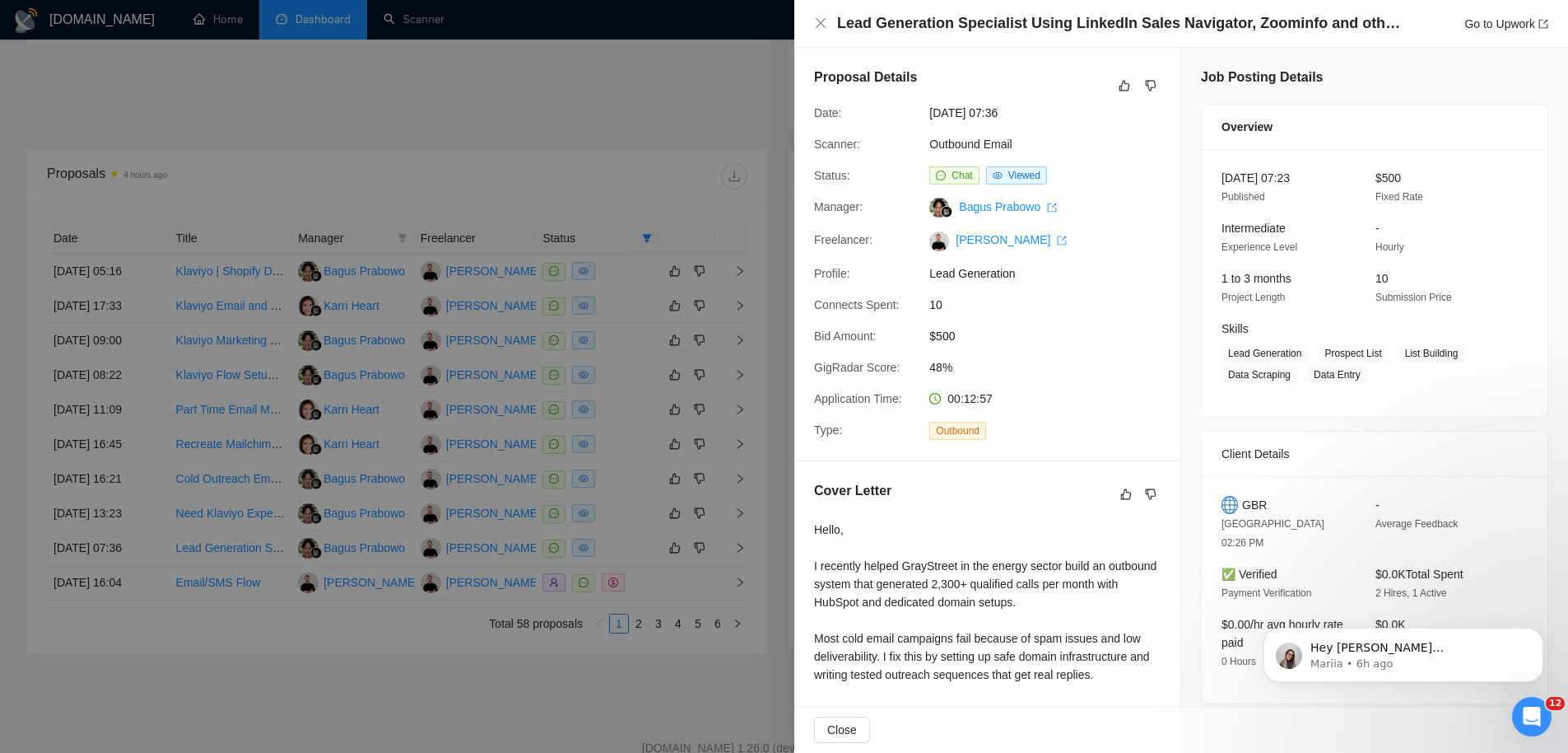
click at [492, 306] on div at bounding box center [784, 376] width 1568 height 753
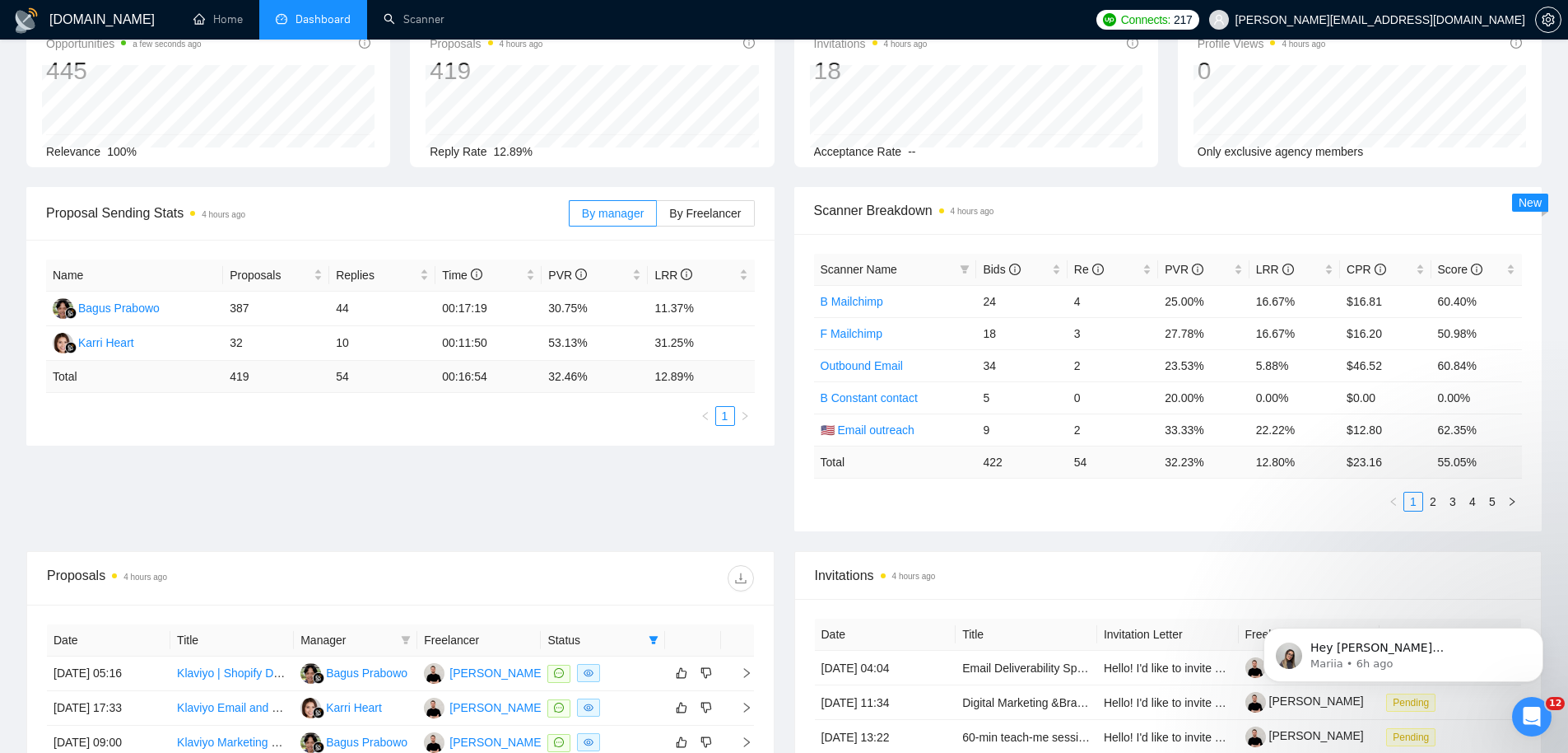
scroll to position [236, 0]
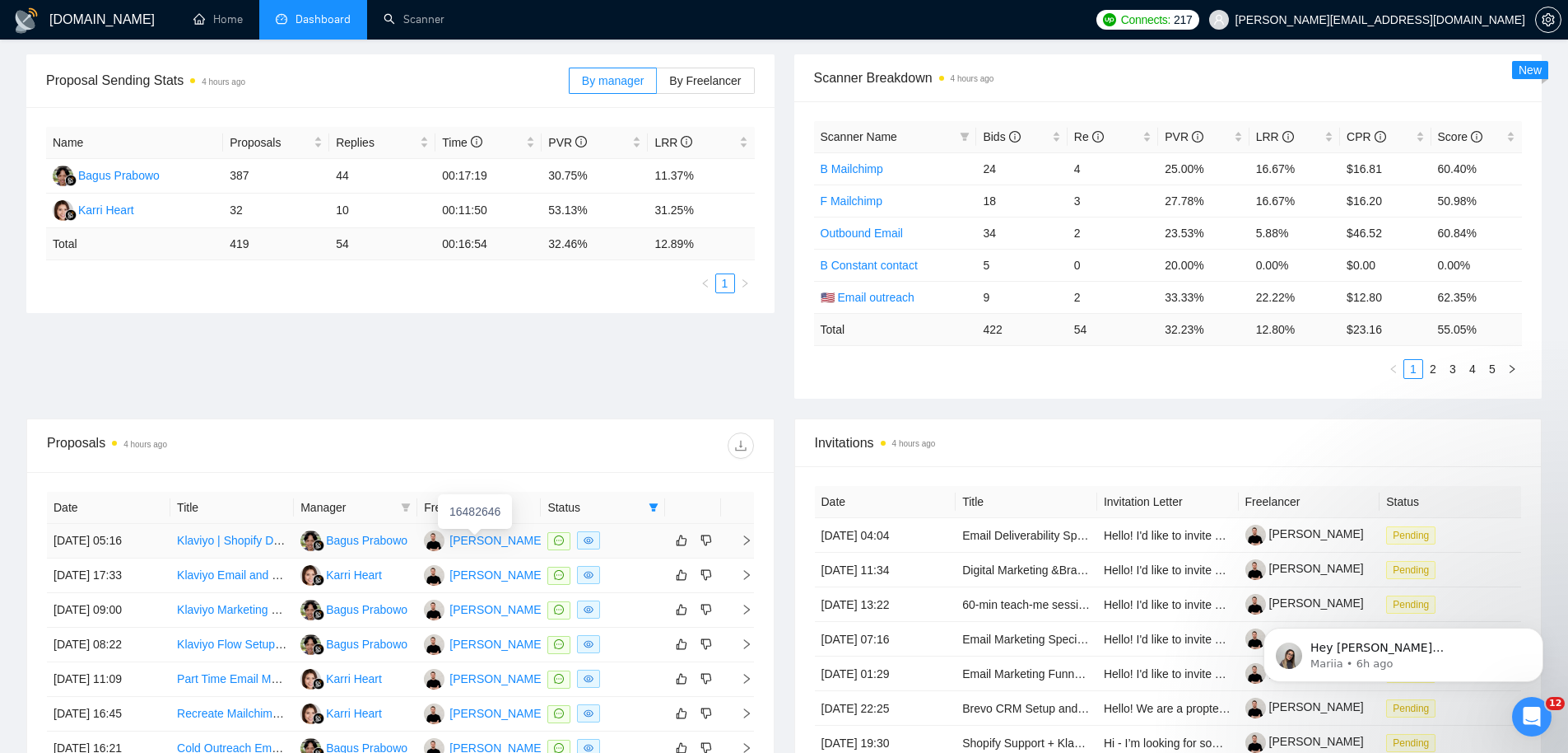
click at [484, 544] on div "[PERSON_NAME]" at bounding box center [496, 540] width 95 height 18
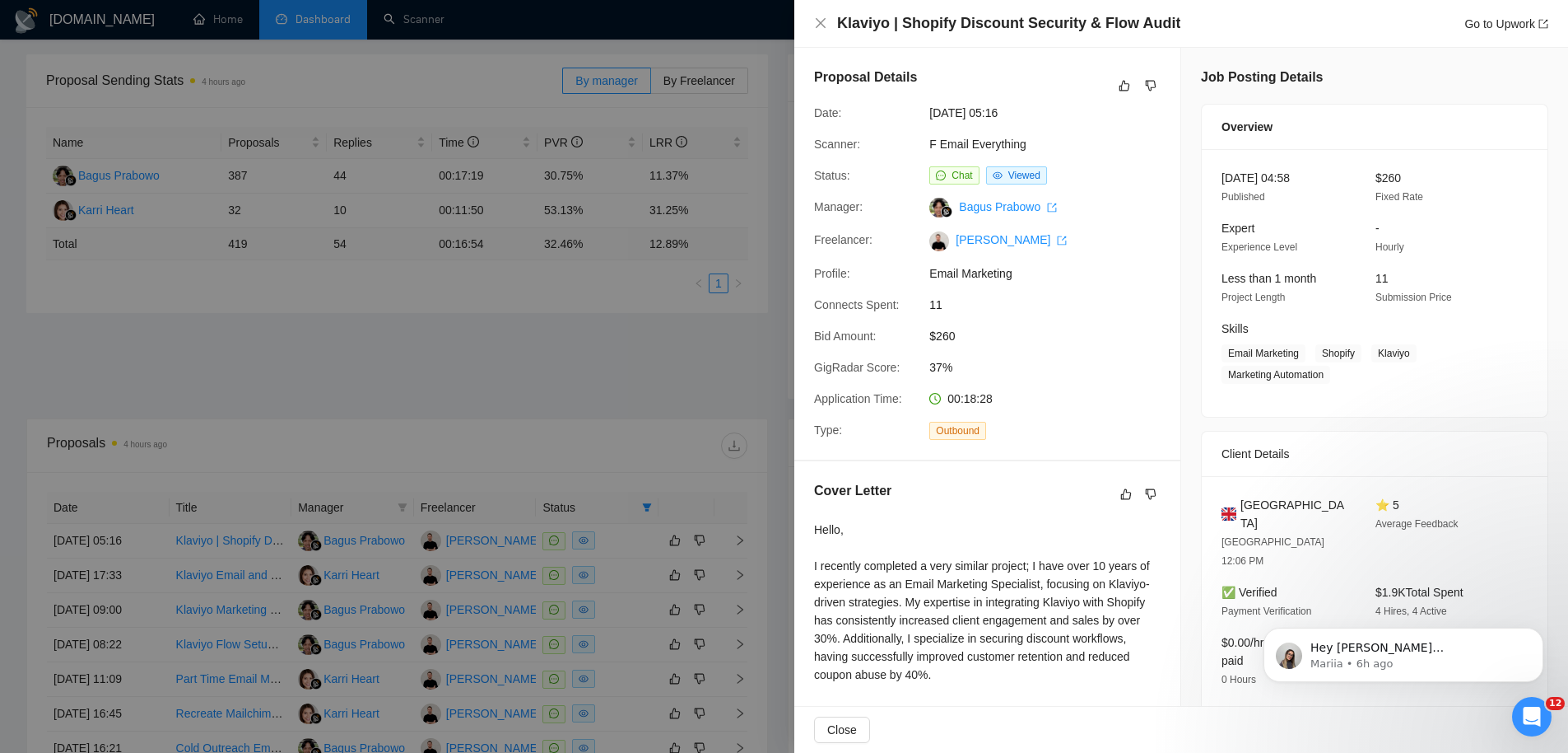
click at [669, 192] on div at bounding box center [784, 376] width 1568 height 753
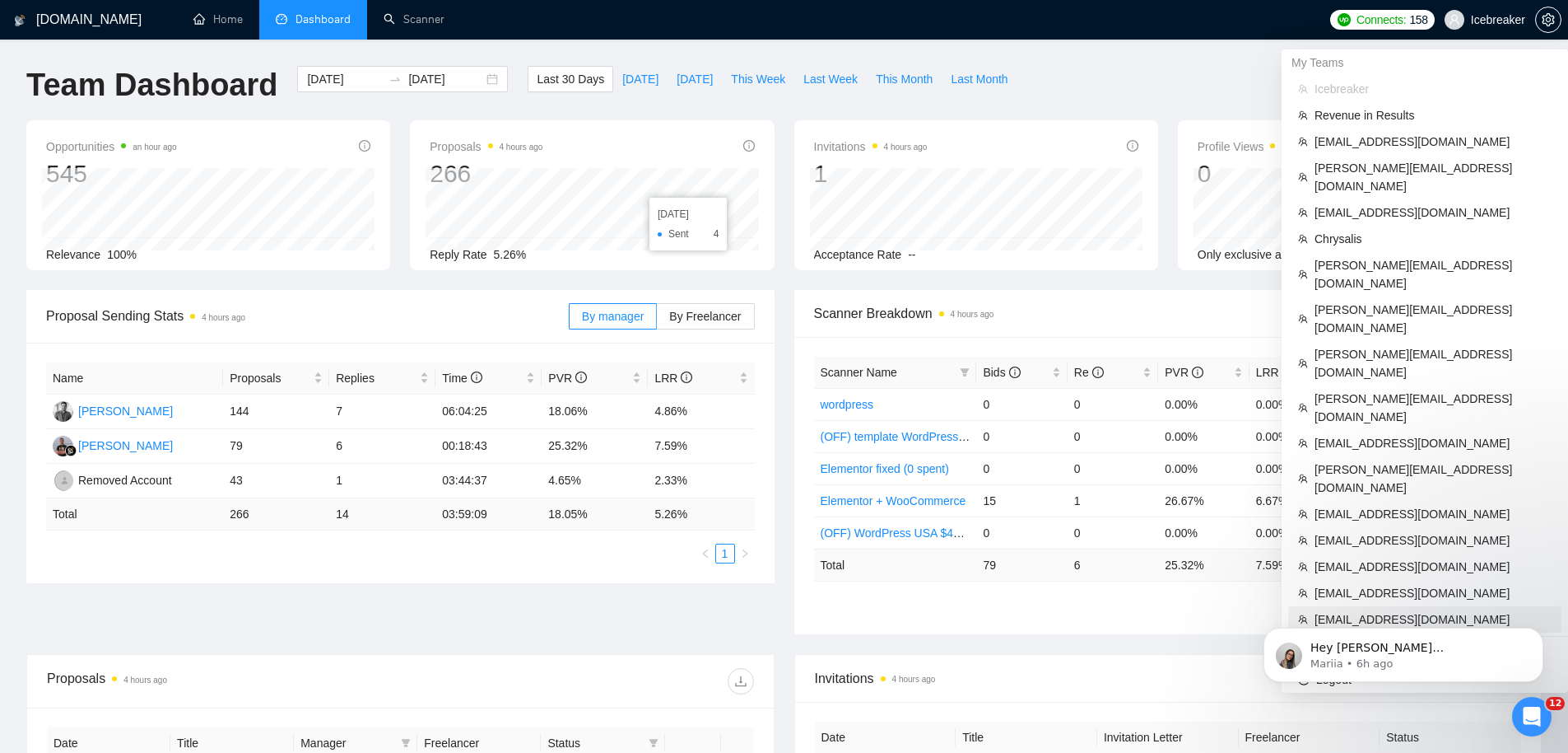
click at [1376, 610] on span "[EMAIL_ADDRESS][DOMAIN_NAME]" at bounding box center [1432, 619] width 237 height 18
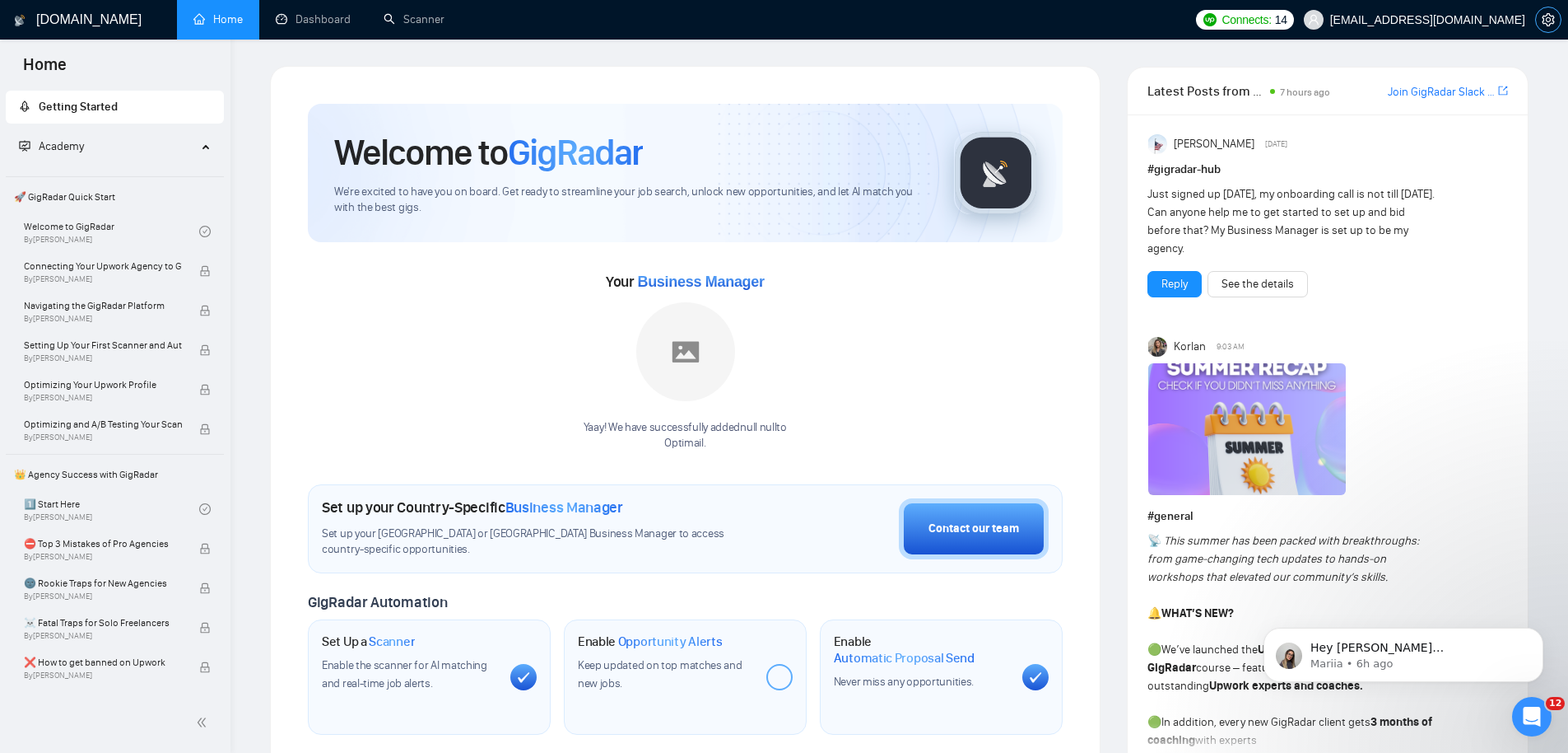
click at [1556, 16] on span "setting" at bounding box center [1548, 20] width 25 height 13
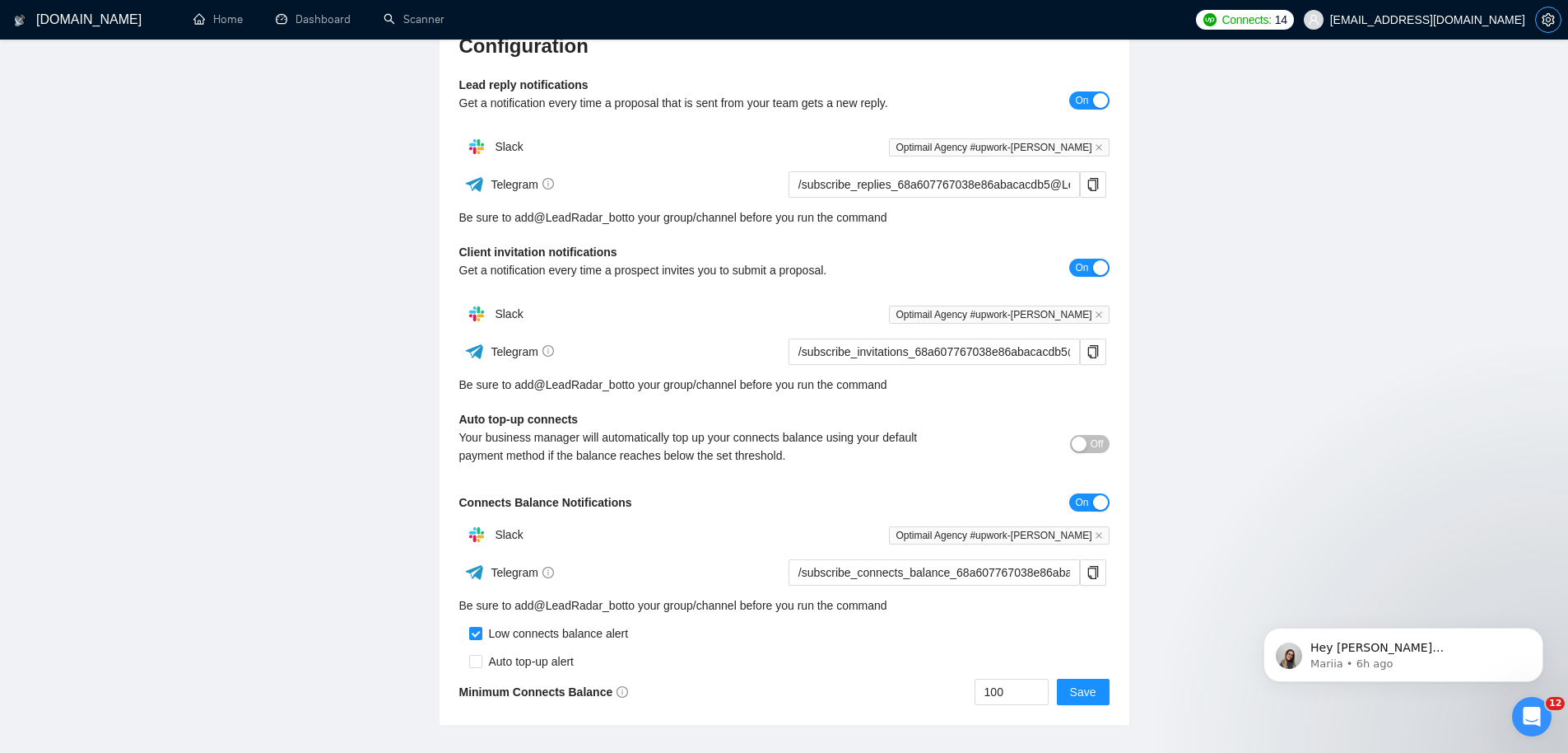
scroll to position [222, 0]
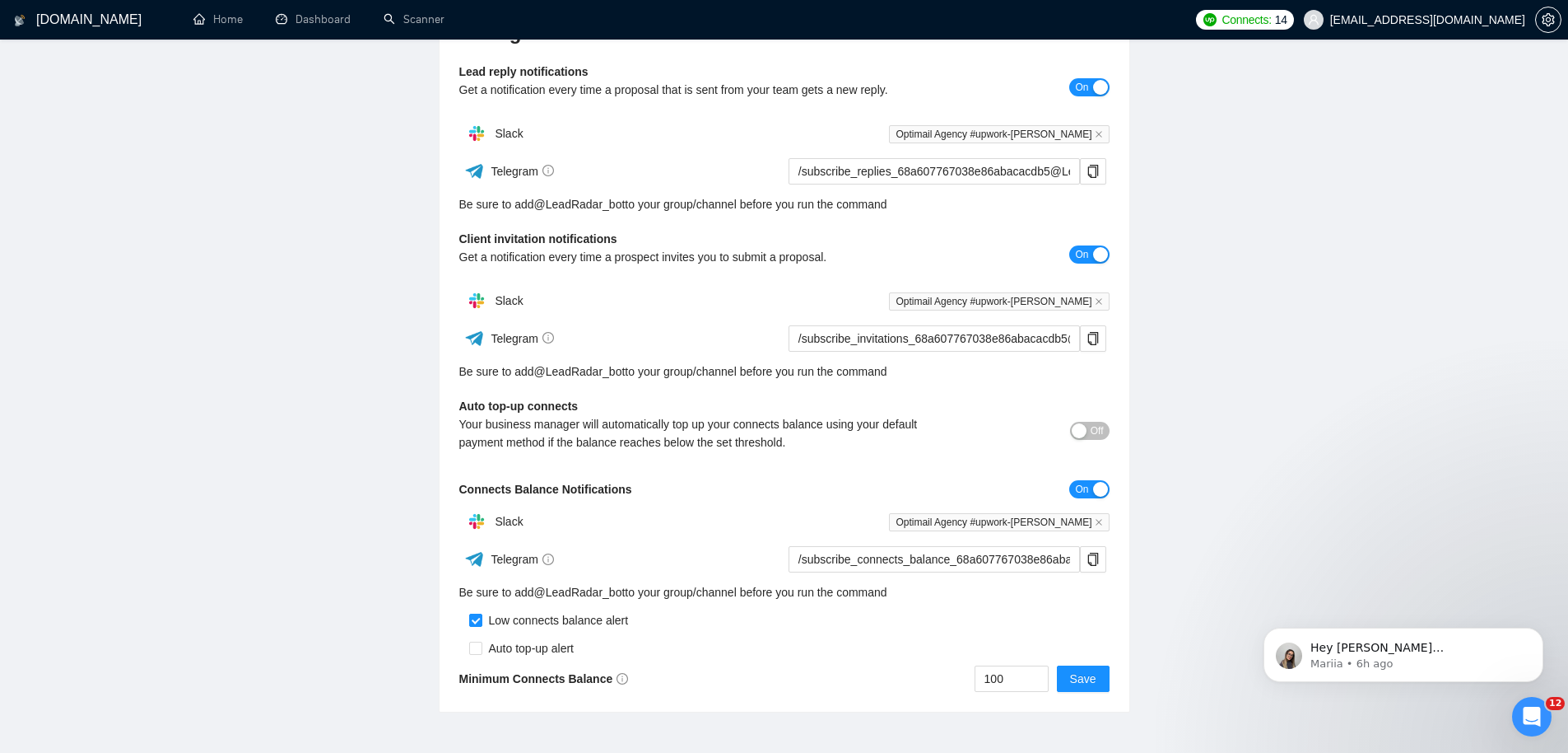
click at [1104, 425] on button "Off" at bounding box center [1089, 430] width 40 height 18
click at [478, 646] on input "checkbox" at bounding box center [475, 647] width 13 height 13
checkbox input "true"
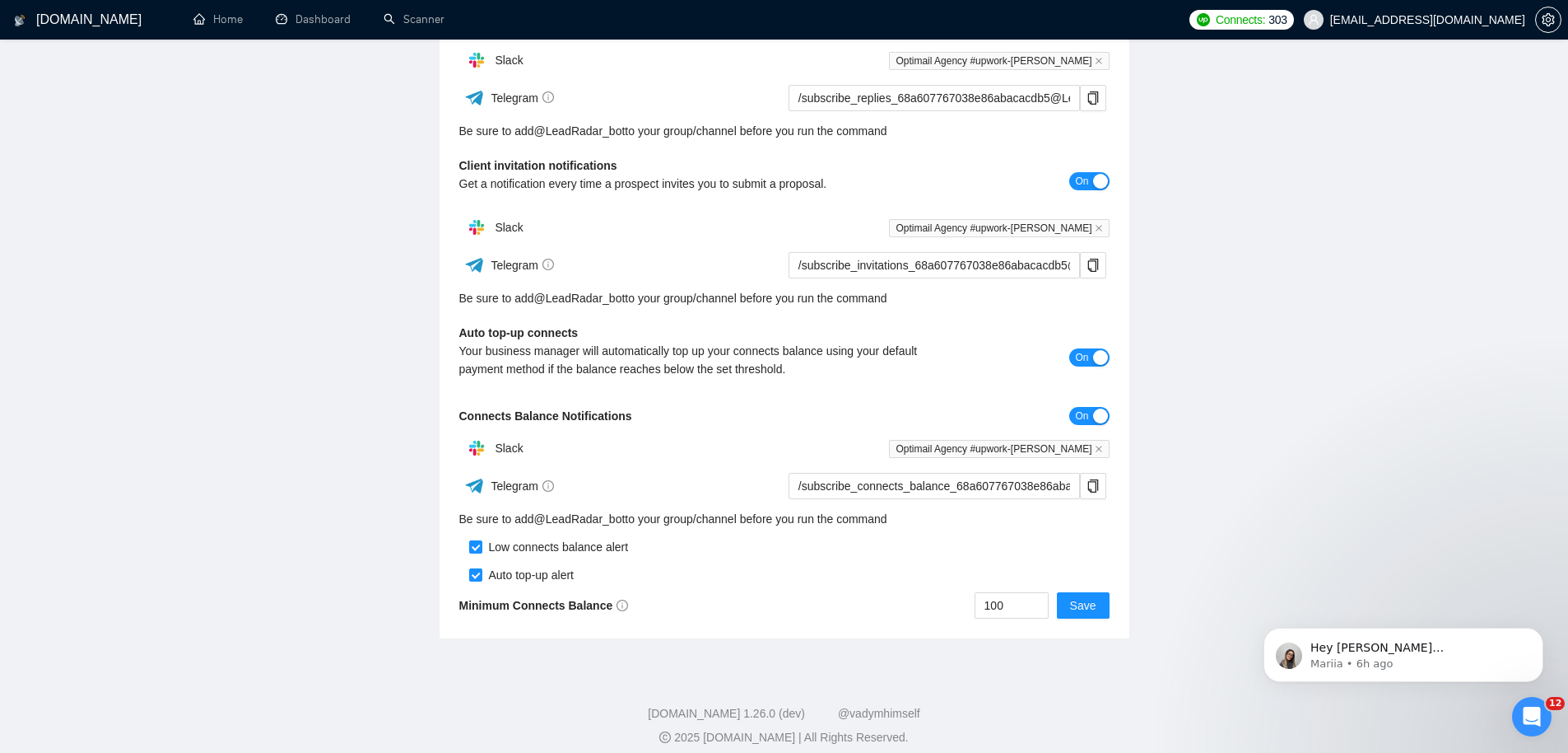
scroll to position [308, 0]
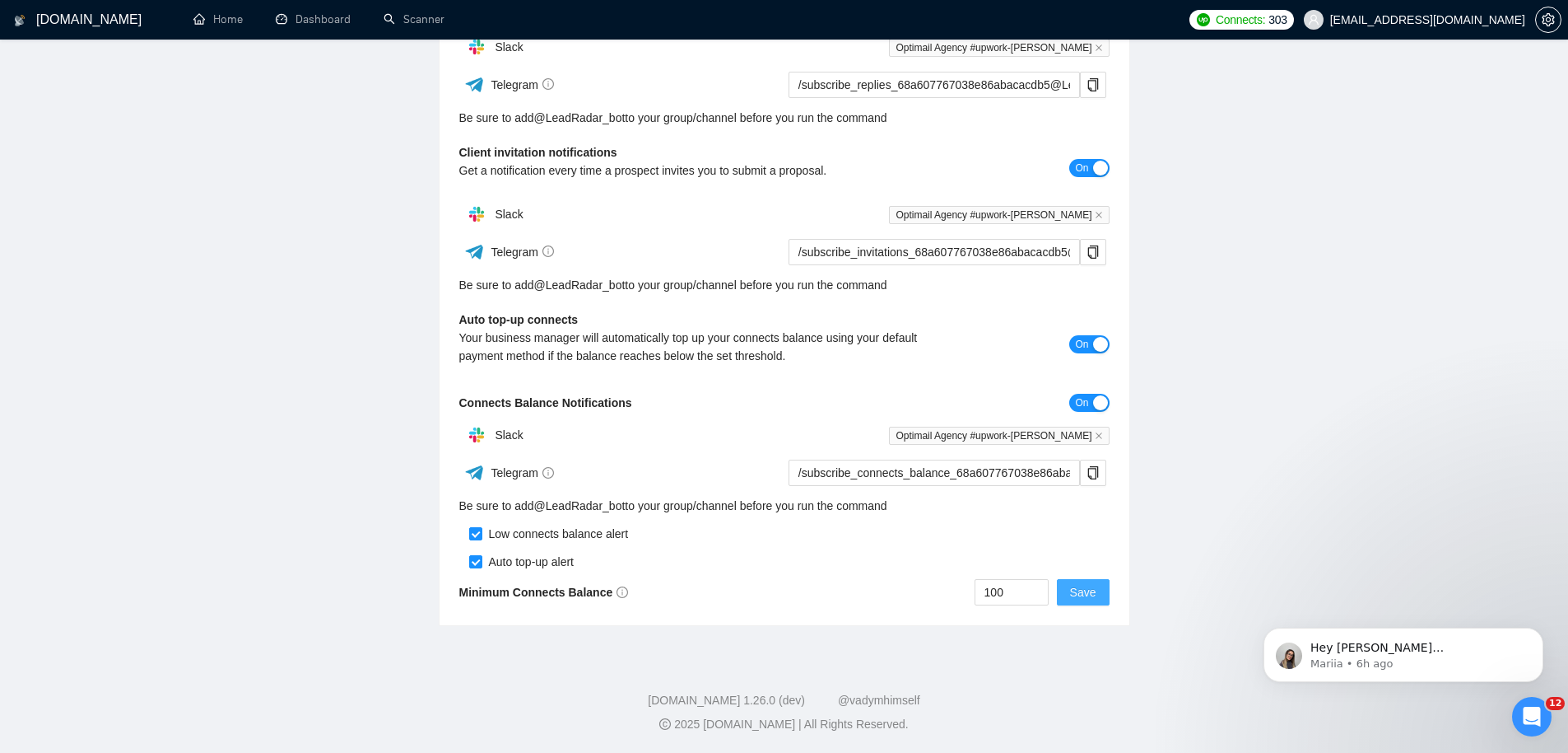
click at [1082, 597] on span "Save" at bounding box center [1083, 592] width 27 height 18
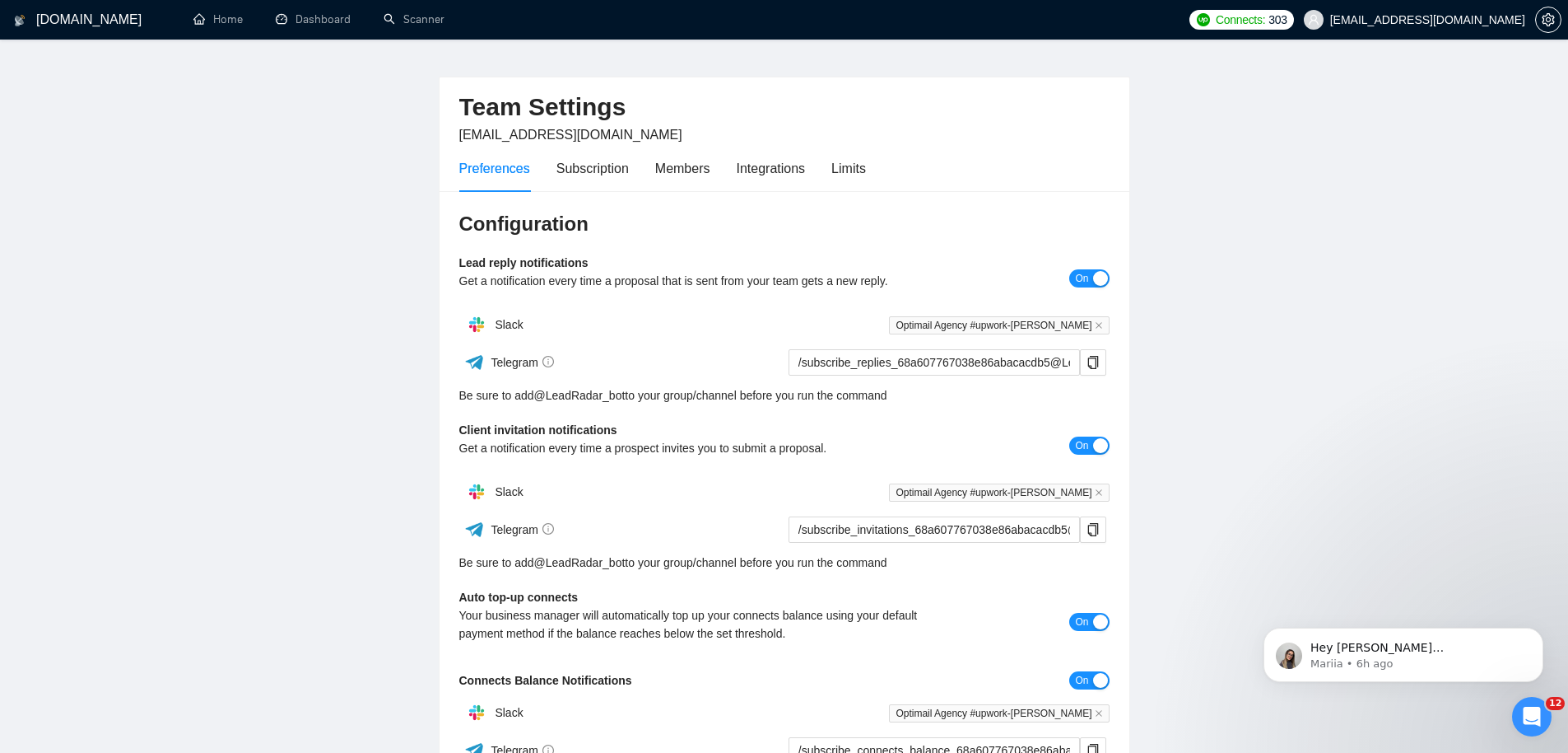
scroll to position [0, 0]
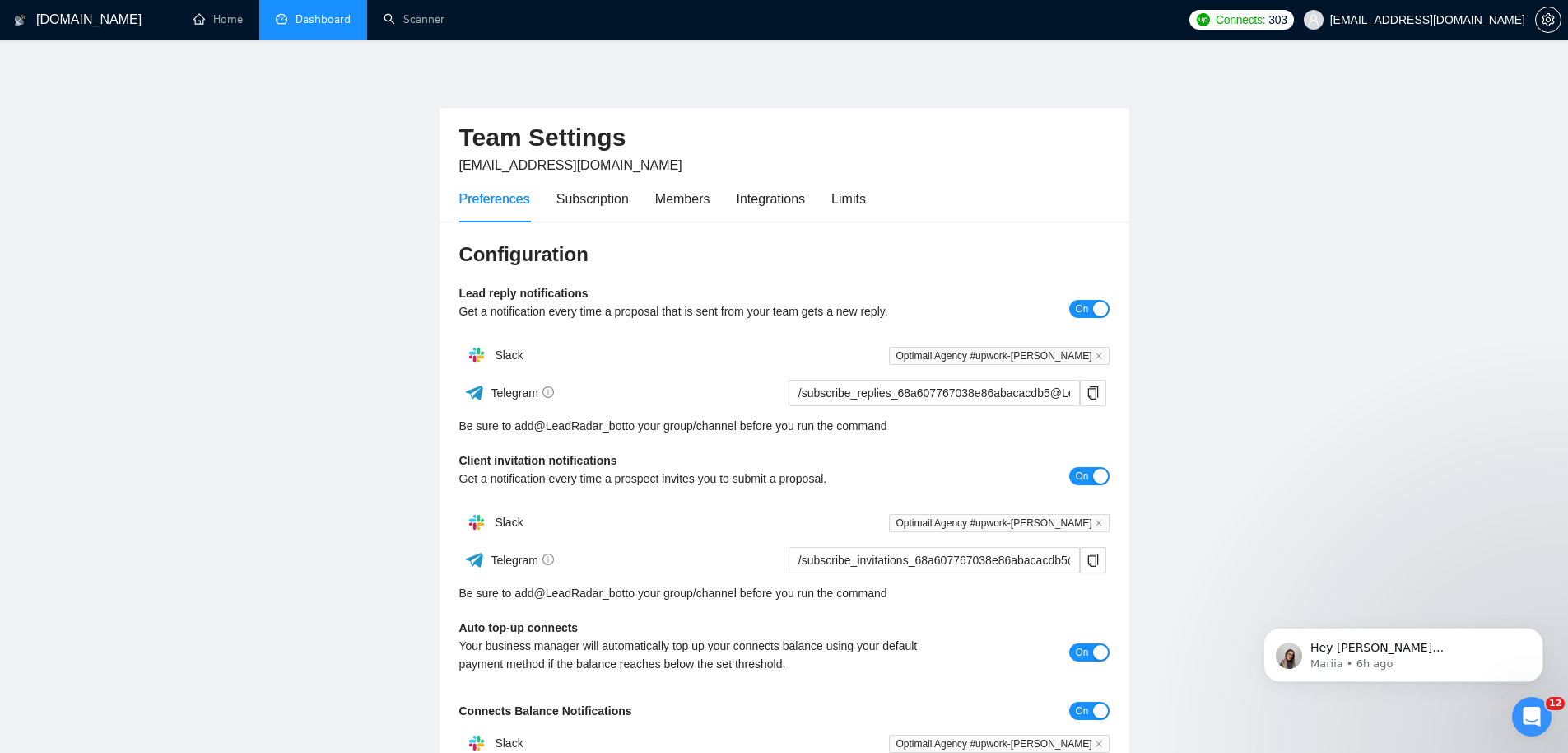
click at [324, 12] on link "Dashboard" at bounding box center [313, 20] width 75 height 14
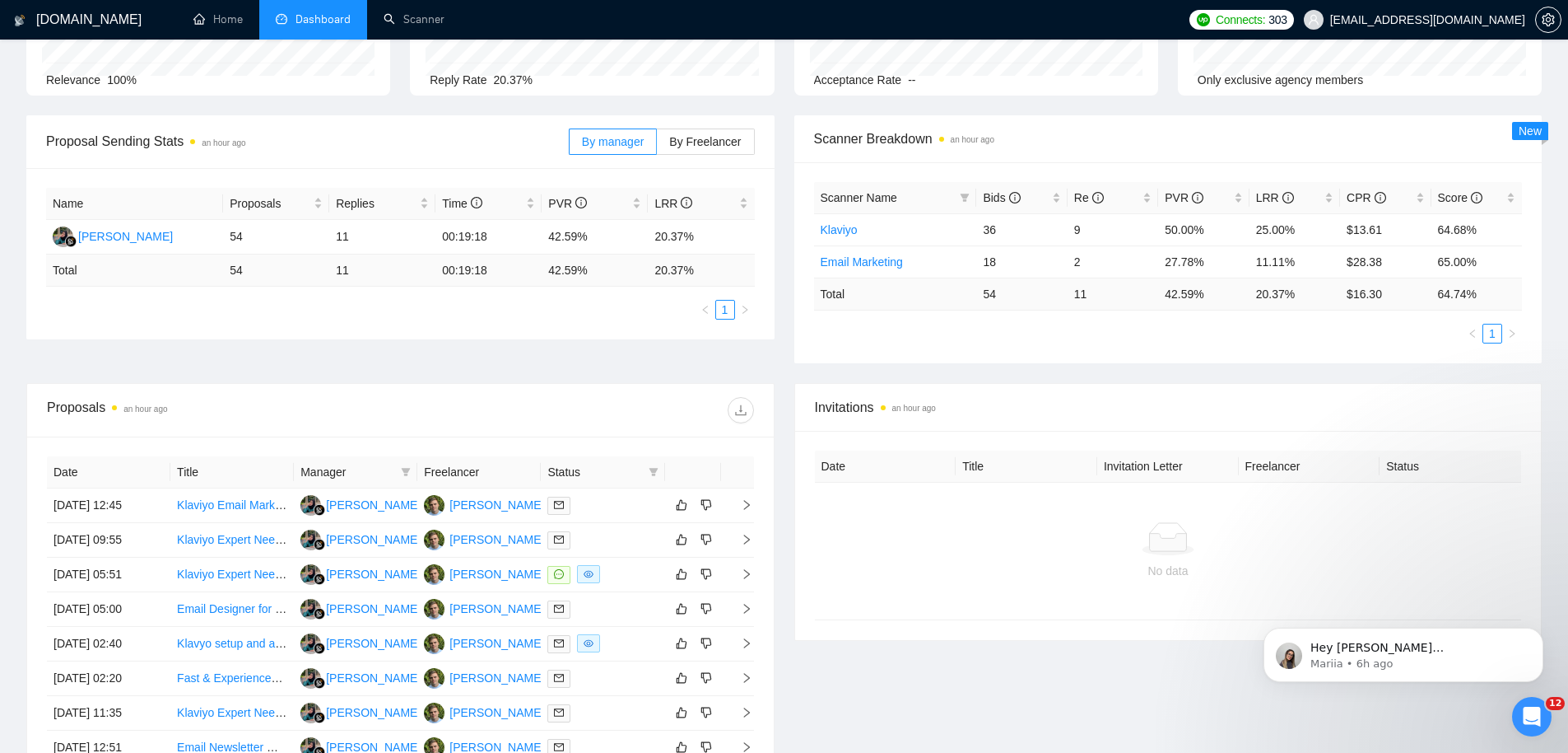
scroll to position [219, 0]
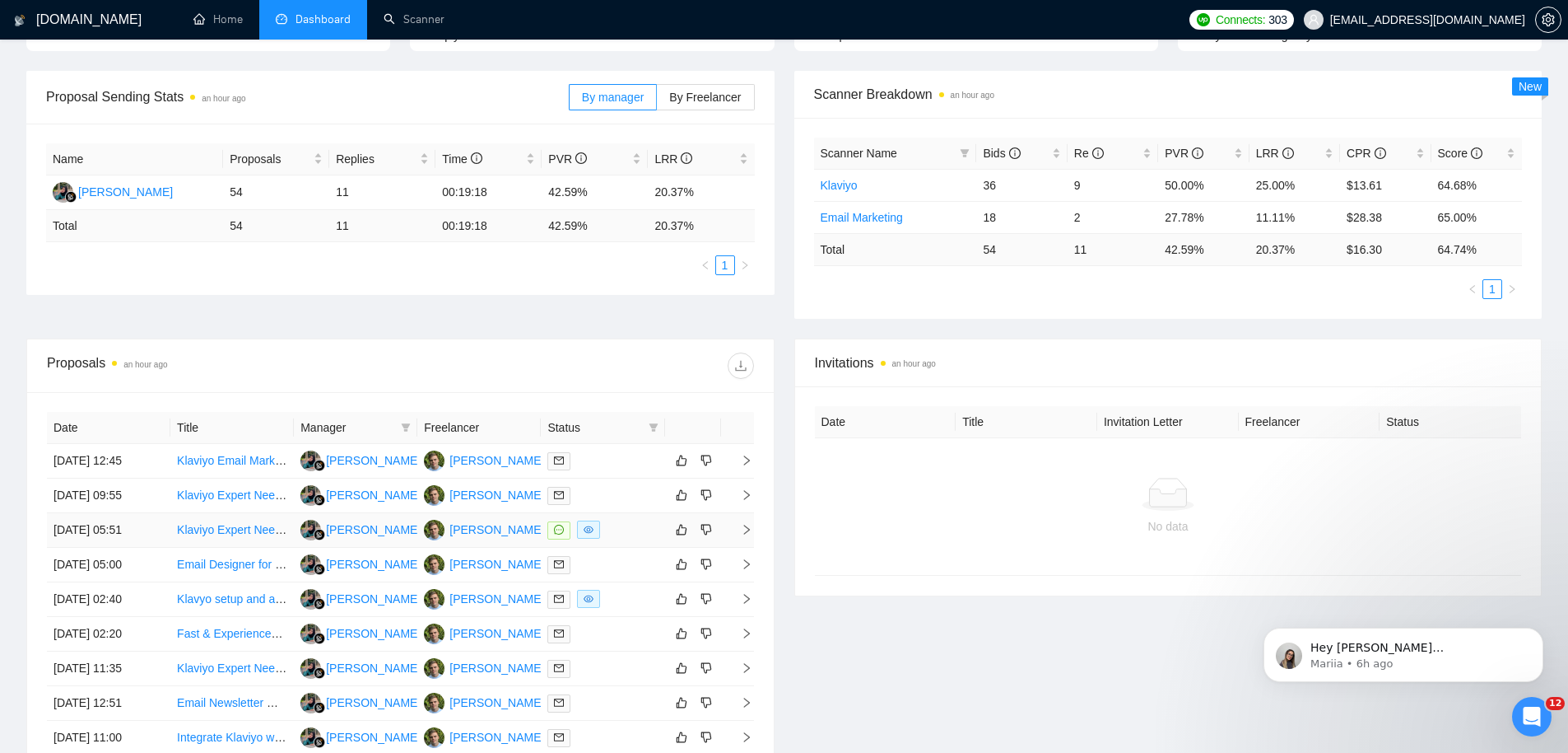
click at [78, 537] on td "[DATE] 05:51" at bounding box center [108, 530] width 123 height 35
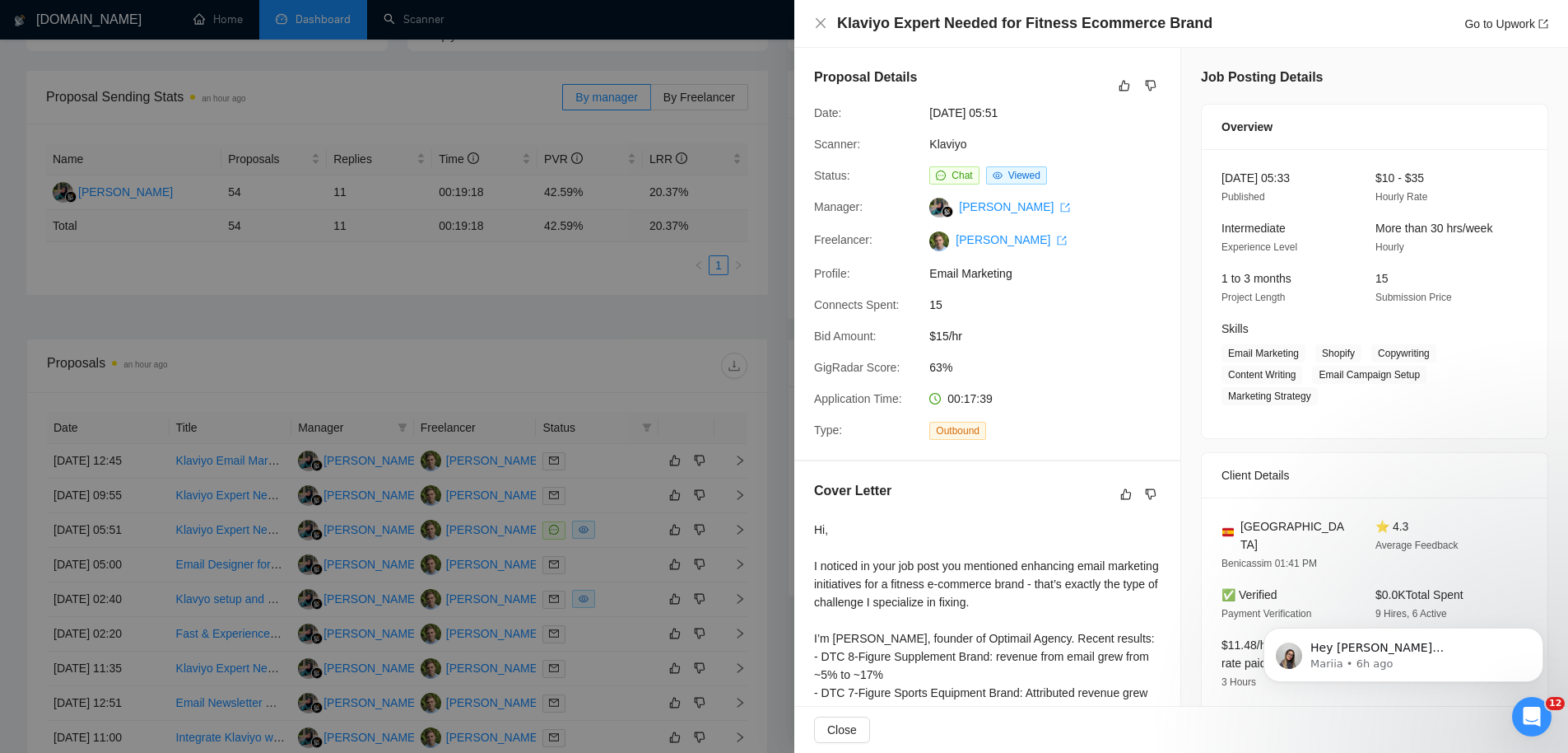
scroll to position [398, 0]
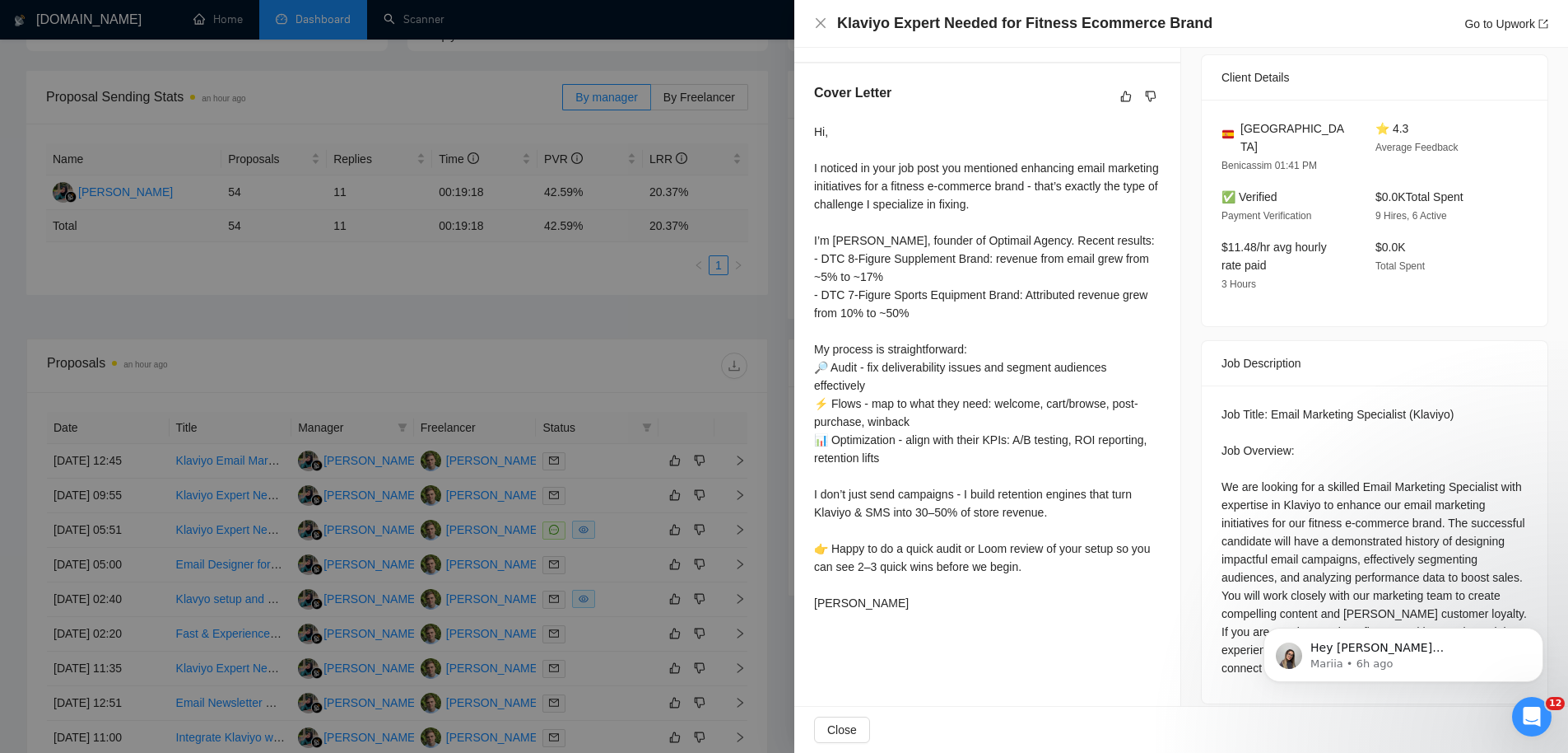
click at [606, 338] on div at bounding box center [784, 376] width 1568 height 753
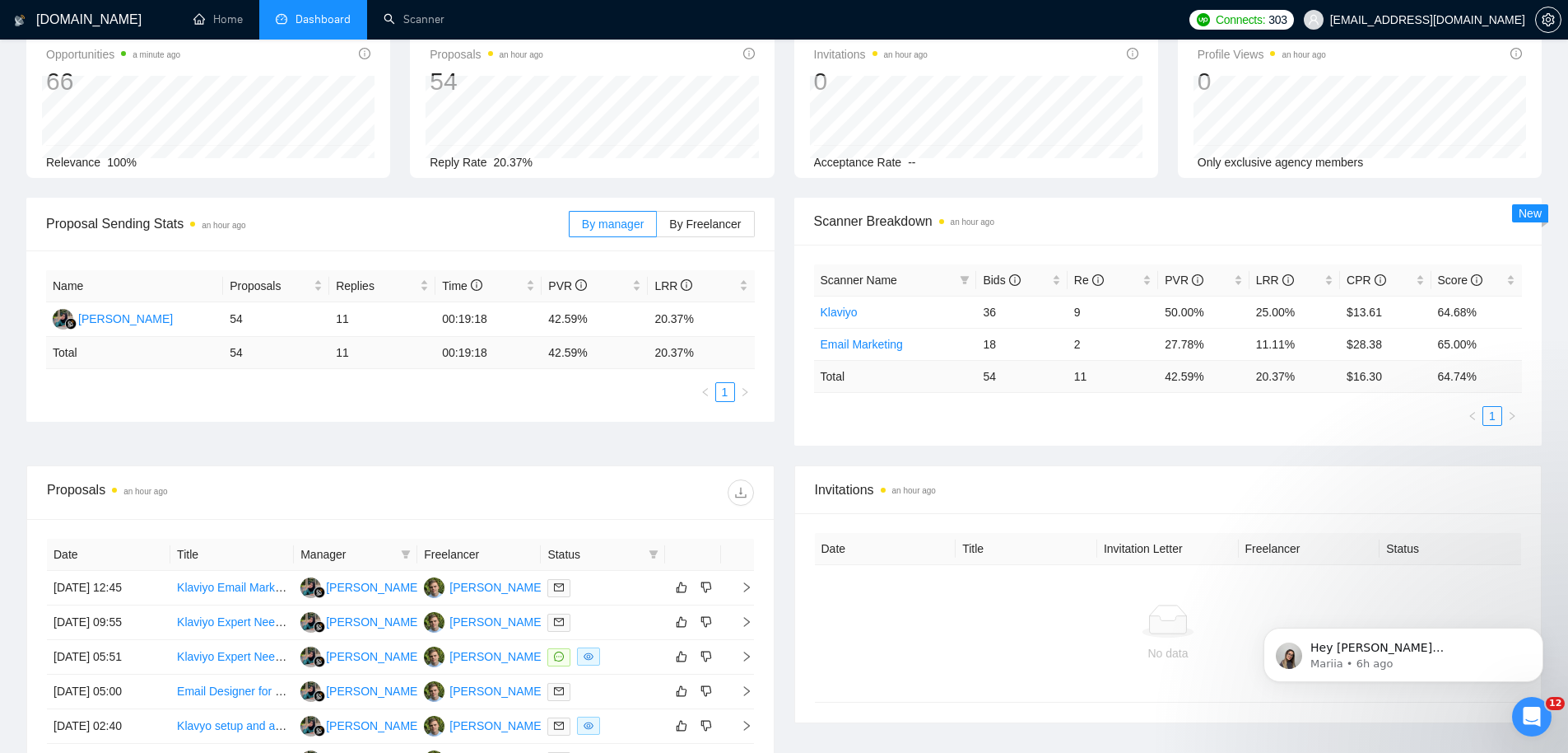
scroll to position [0, 0]
